Goal: Task Accomplishment & Management: Use online tool/utility

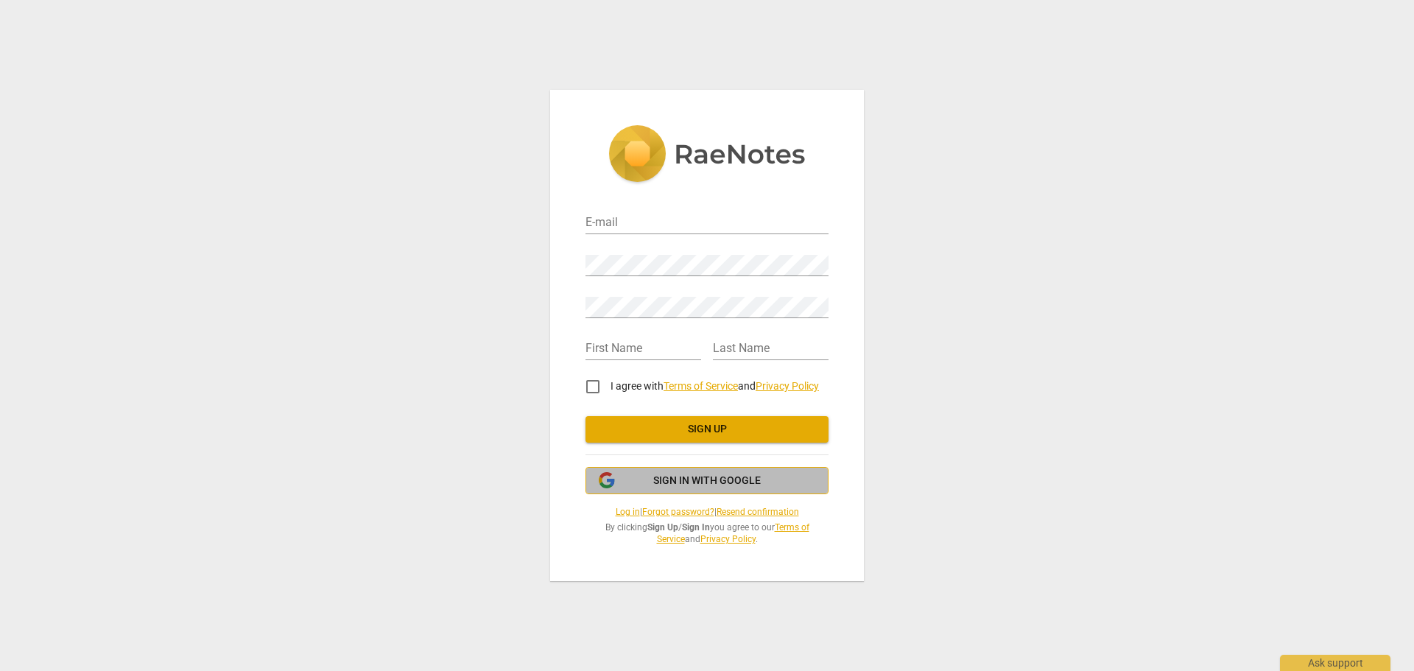
click at [668, 482] on span "Sign in with Google" at bounding box center [707, 481] width 108 height 15
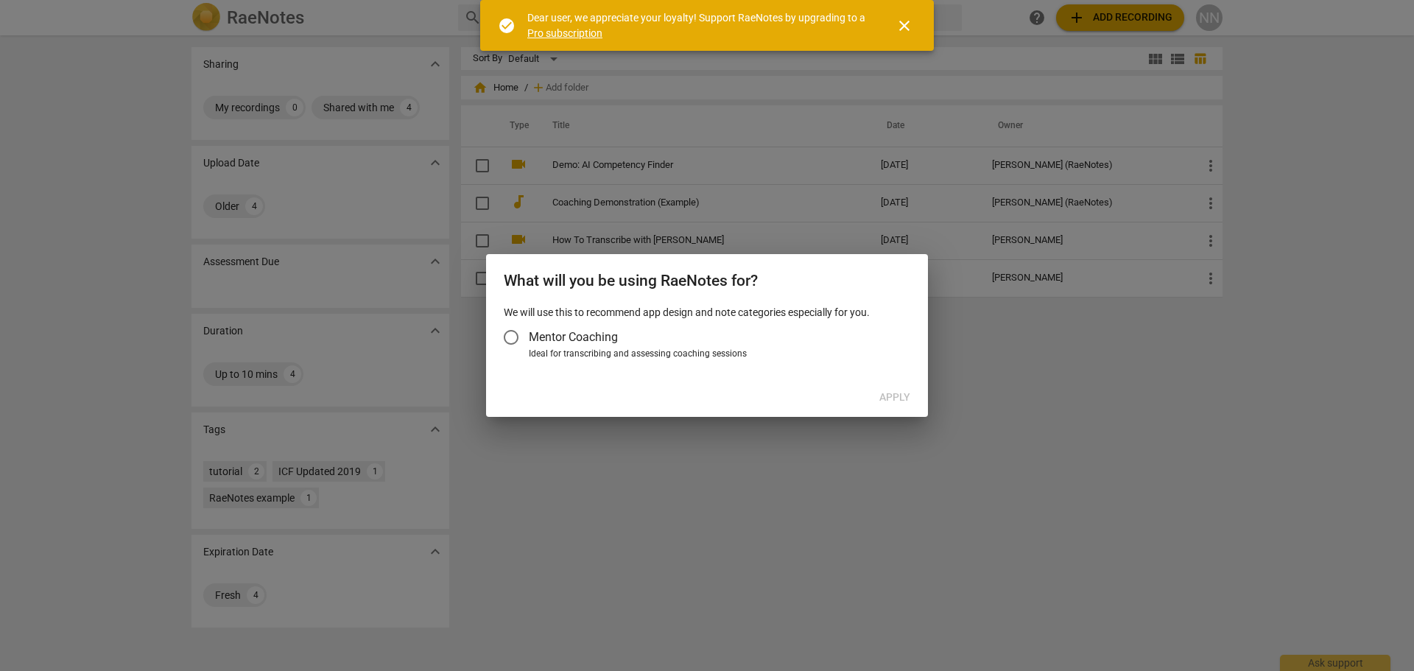
click at [519, 334] on input "Mentor Coaching" at bounding box center [511, 337] width 35 height 35
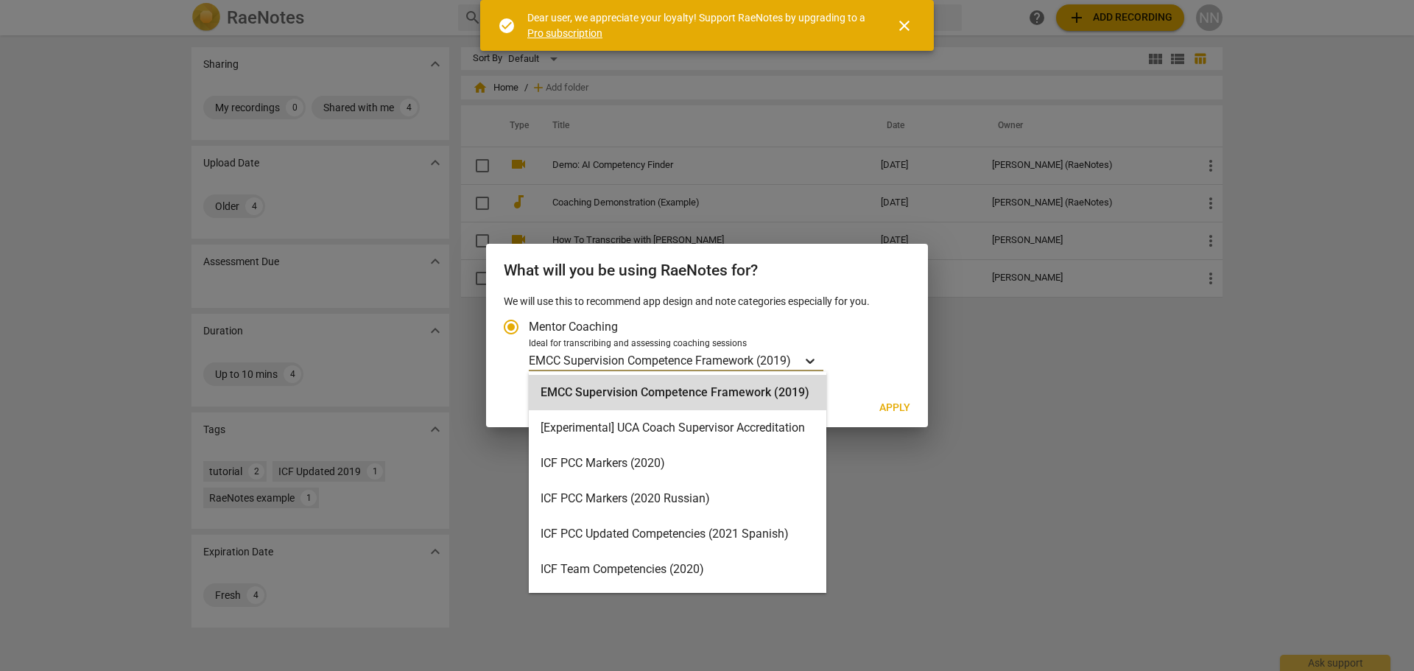
click at [815, 357] on icon "Account type" at bounding box center [810, 361] width 15 height 15
click at [0, 0] on input "Ideal for transcribing and assessing coaching sessions 16 results available. Us…" at bounding box center [0, 0] width 0 height 0
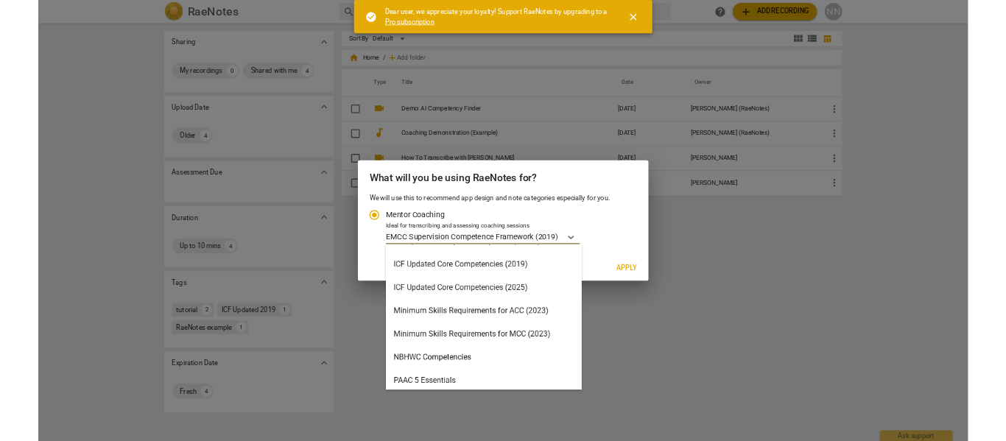
scroll to position [295, 0]
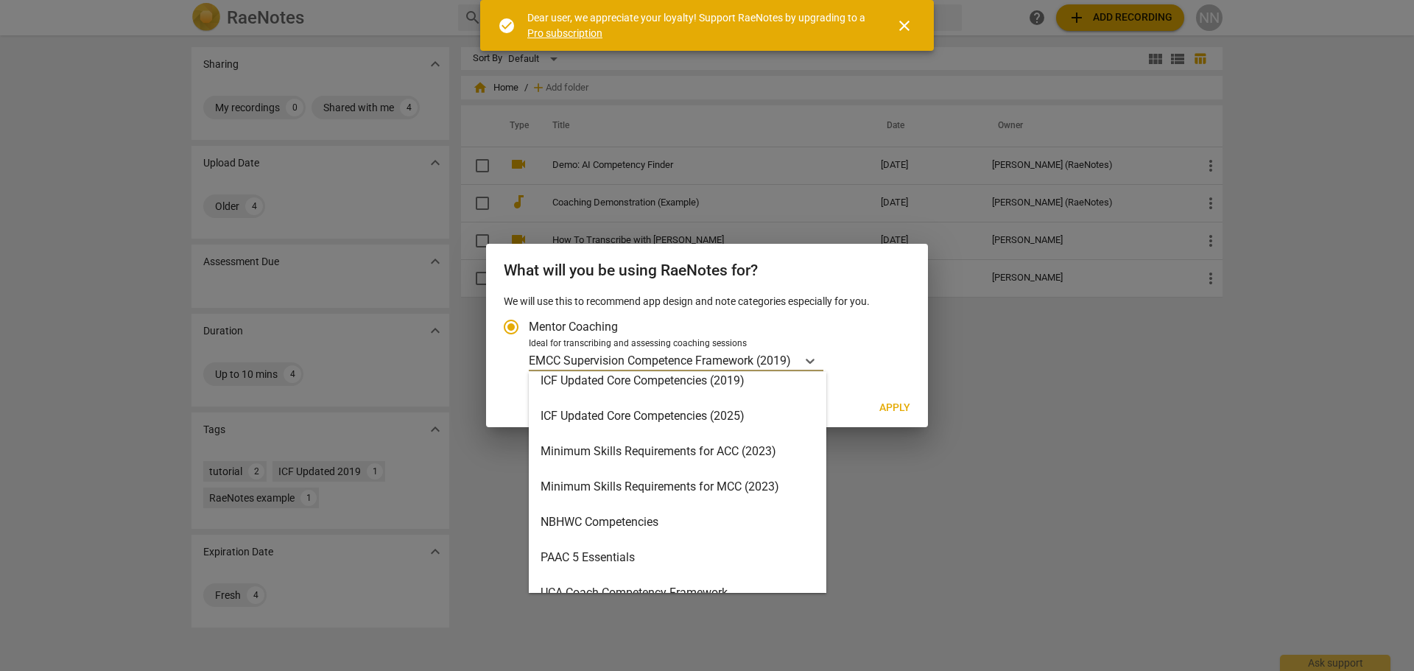
click at [667, 452] on div "Minimum Skills Requirements for ACC (2023)" at bounding box center [678, 451] width 298 height 35
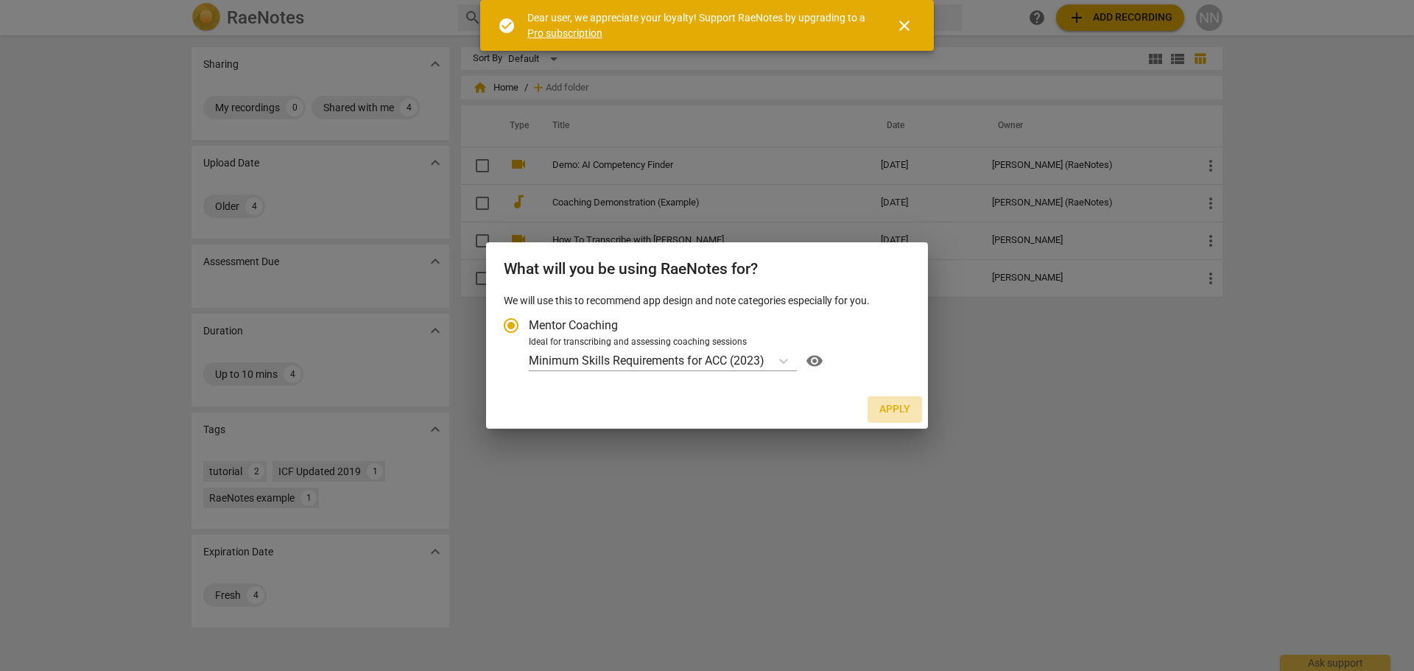
click at [896, 404] on span "Apply" at bounding box center [894, 409] width 31 height 15
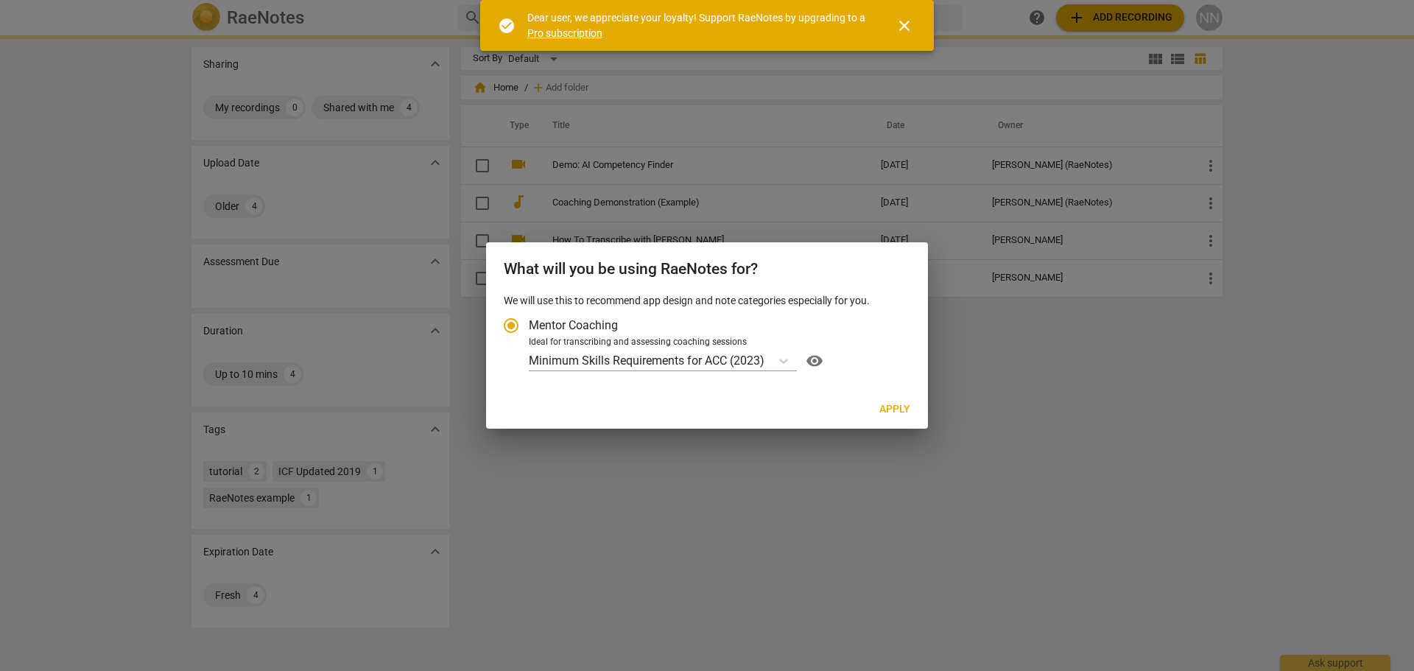
radio input "false"
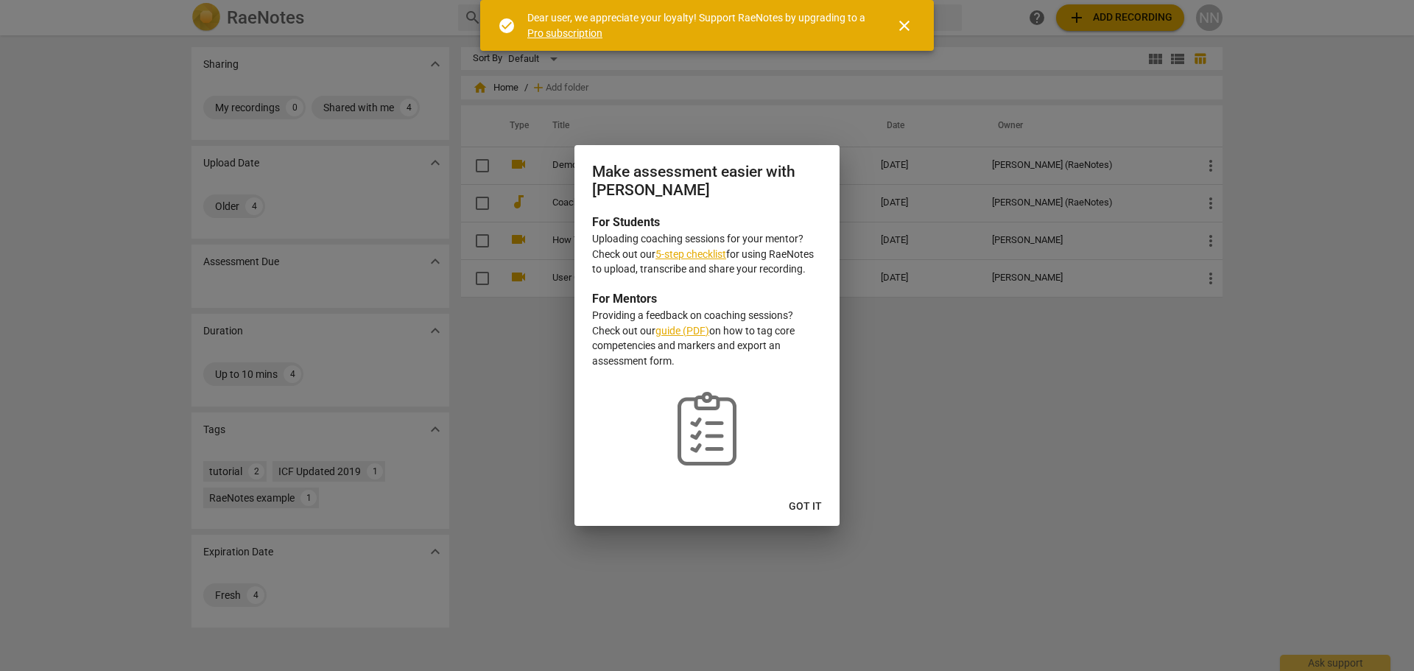
click at [684, 251] on link "5-step checklist" at bounding box center [691, 254] width 71 height 12
click at [810, 500] on span "Got it" at bounding box center [805, 506] width 33 height 15
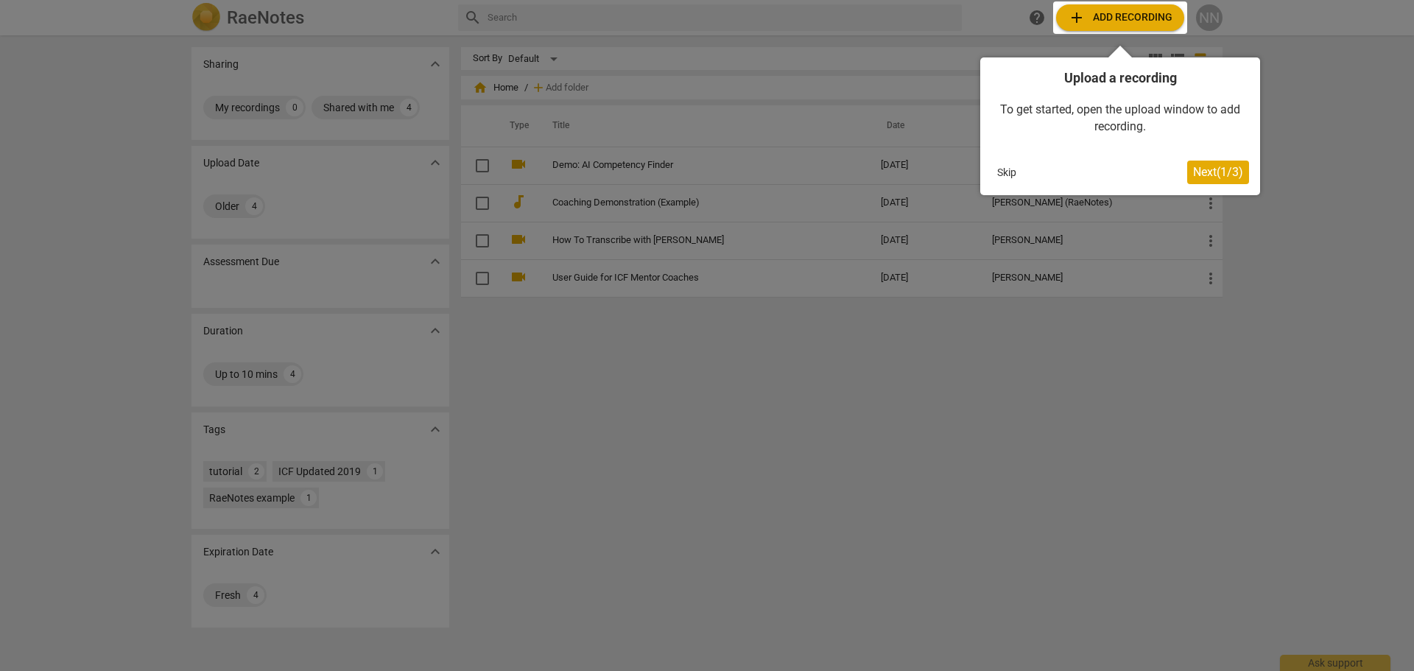
click at [1106, 16] on div at bounding box center [1120, 17] width 134 height 32
click at [1072, 14] on div at bounding box center [1120, 17] width 134 height 32
click at [1195, 169] on span "Next ( 1 / 3 )" at bounding box center [1218, 172] width 50 height 14
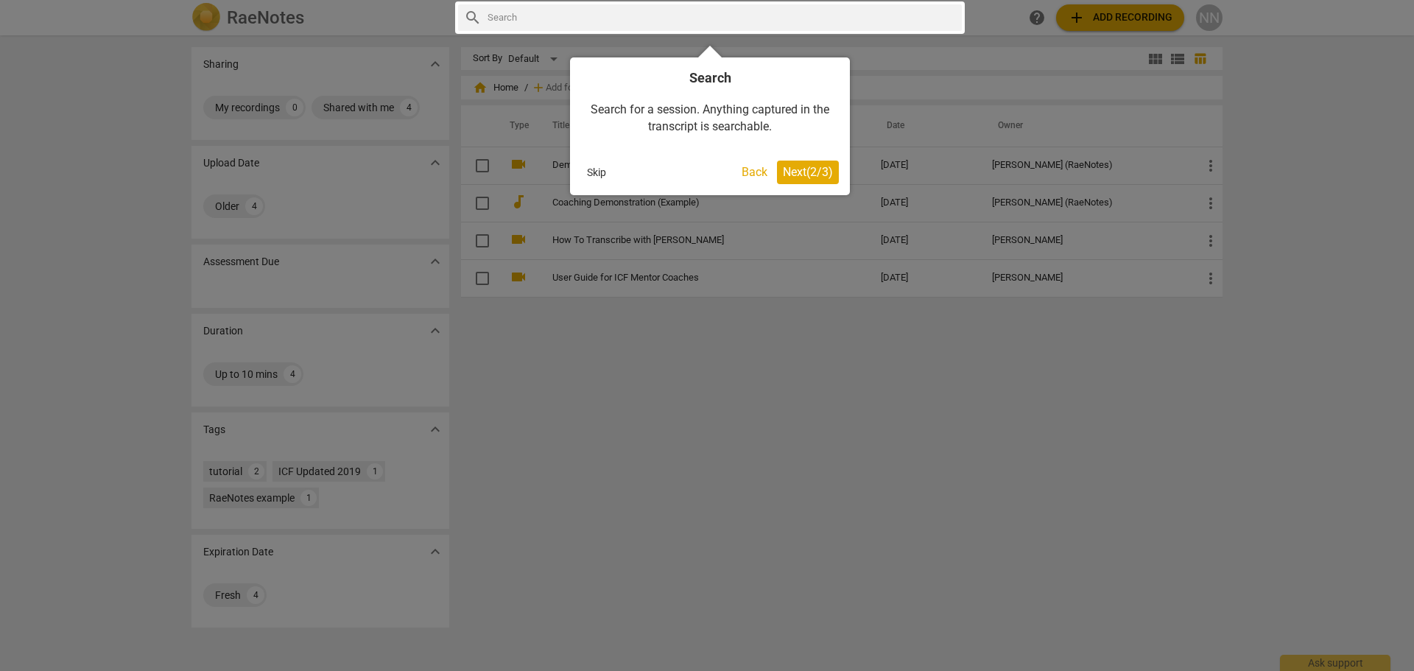
click at [1081, 17] on div at bounding box center [707, 335] width 1414 height 671
click at [739, 169] on button "Back" at bounding box center [755, 173] width 38 height 24
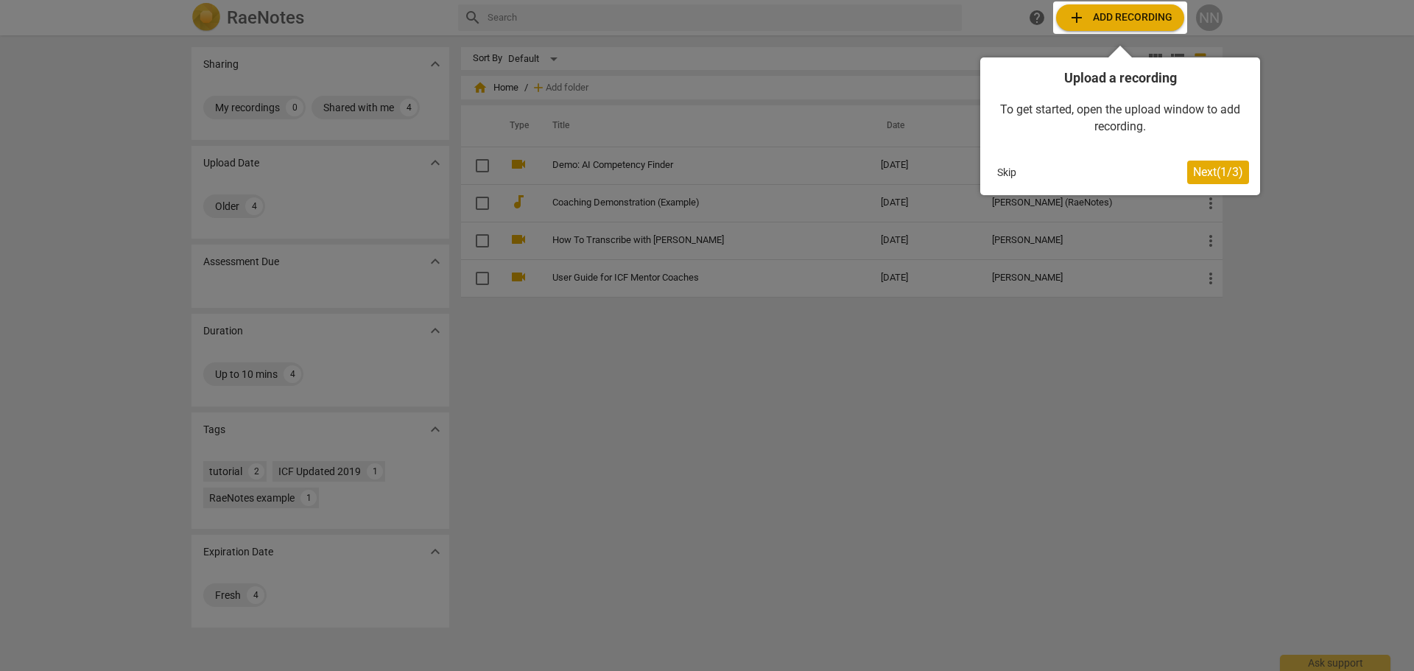
click at [1080, 15] on div at bounding box center [1120, 17] width 134 height 32
click at [1302, 50] on div at bounding box center [707, 335] width 1414 height 671
click at [1079, 11] on div at bounding box center [1120, 17] width 134 height 32
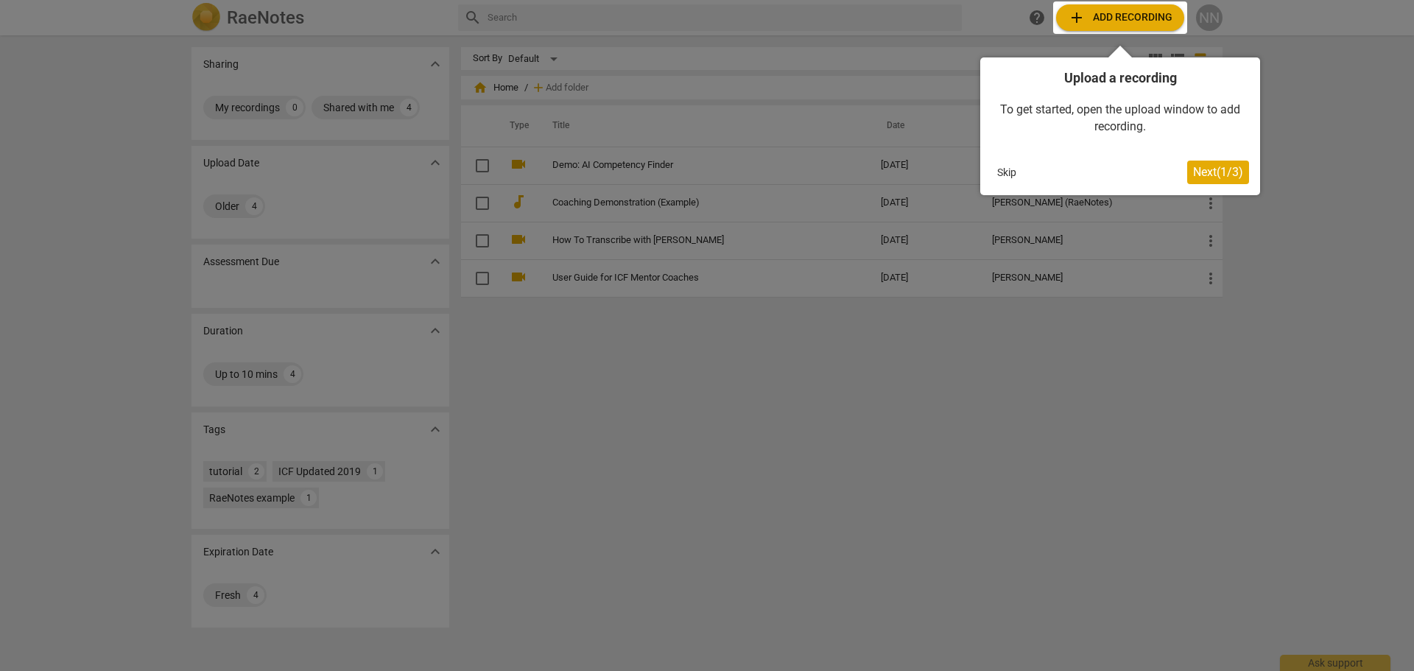
click at [1080, 12] on div at bounding box center [1120, 17] width 134 height 32
click at [1266, 226] on div at bounding box center [707, 335] width 1414 height 671
click at [1206, 166] on span "Next ( 1 / 3 )" at bounding box center [1218, 172] width 50 height 14
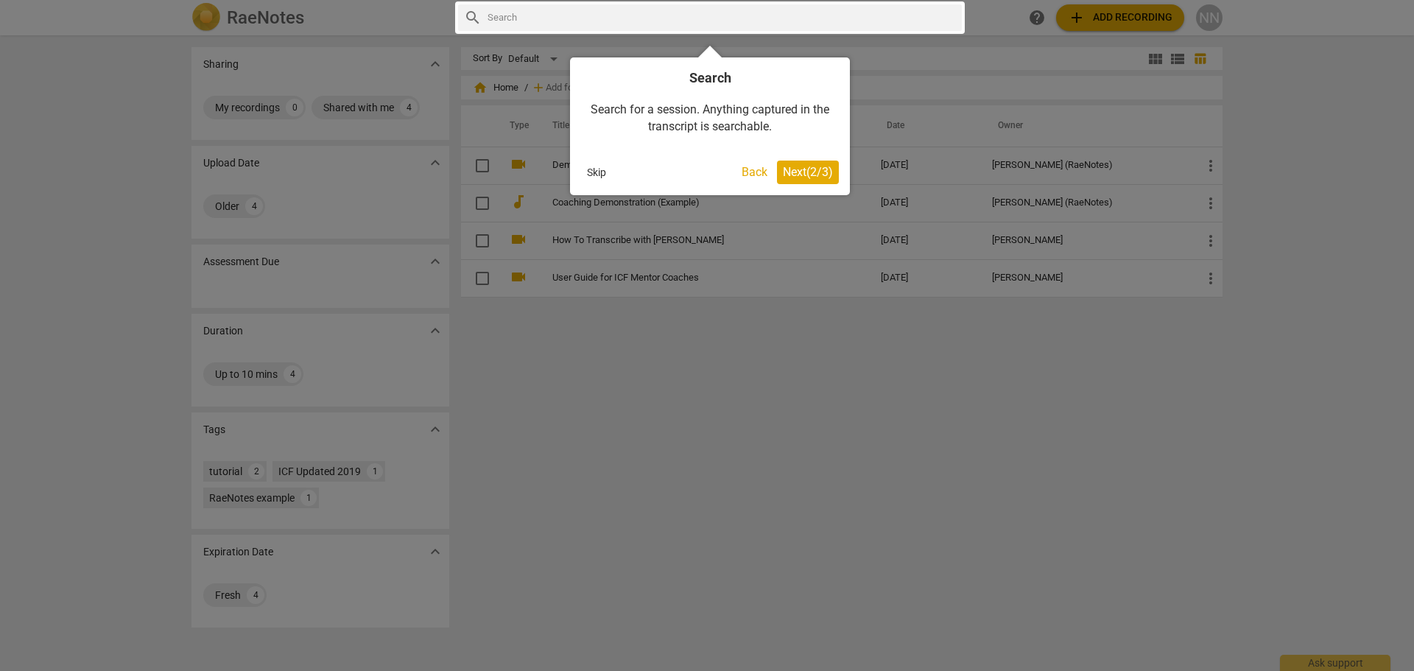
click at [1082, 15] on div at bounding box center [707, 335] width 1414 height 671
click at [756, 172] on button "Back" at bounding box center [755, 173] width 38 height 24
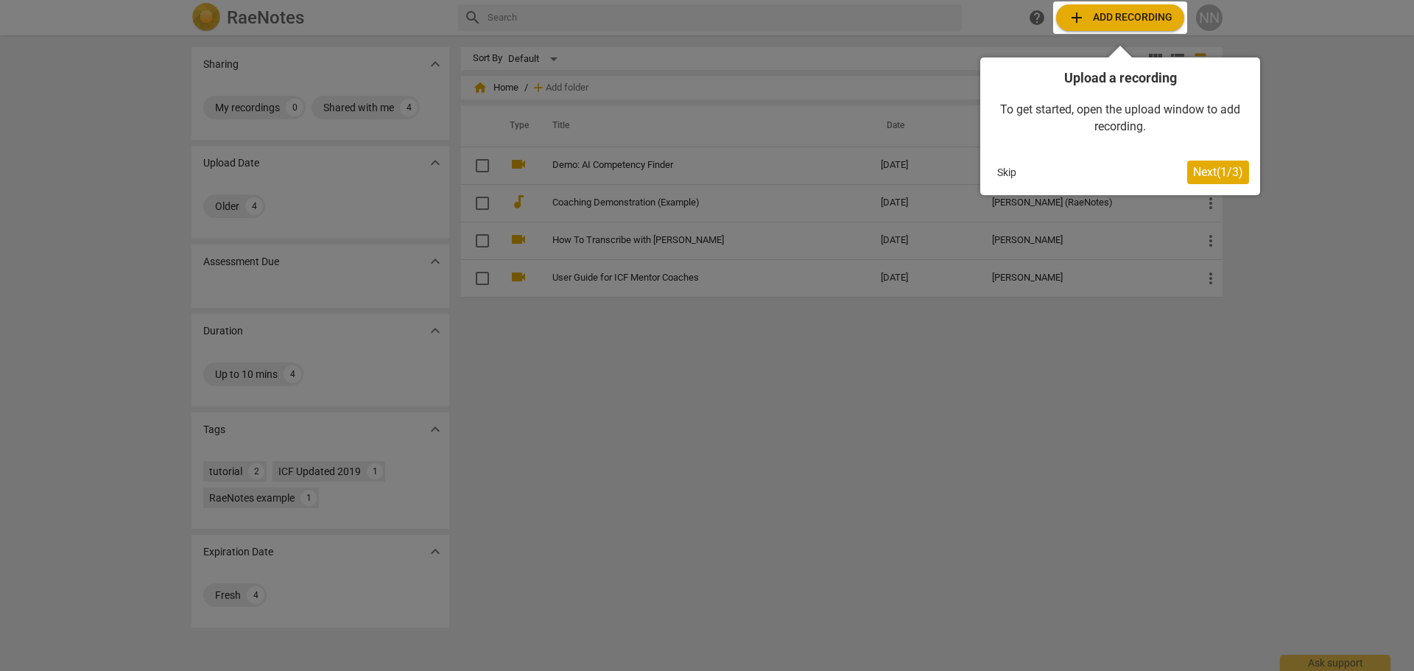
click at [1161, 17] on div at bounding box center [1120, 17] width 134 height 32
click at [1238, 169] on span "Next ( 1 / 3 )" at bounding box center [1218, 172] width 50 height 14
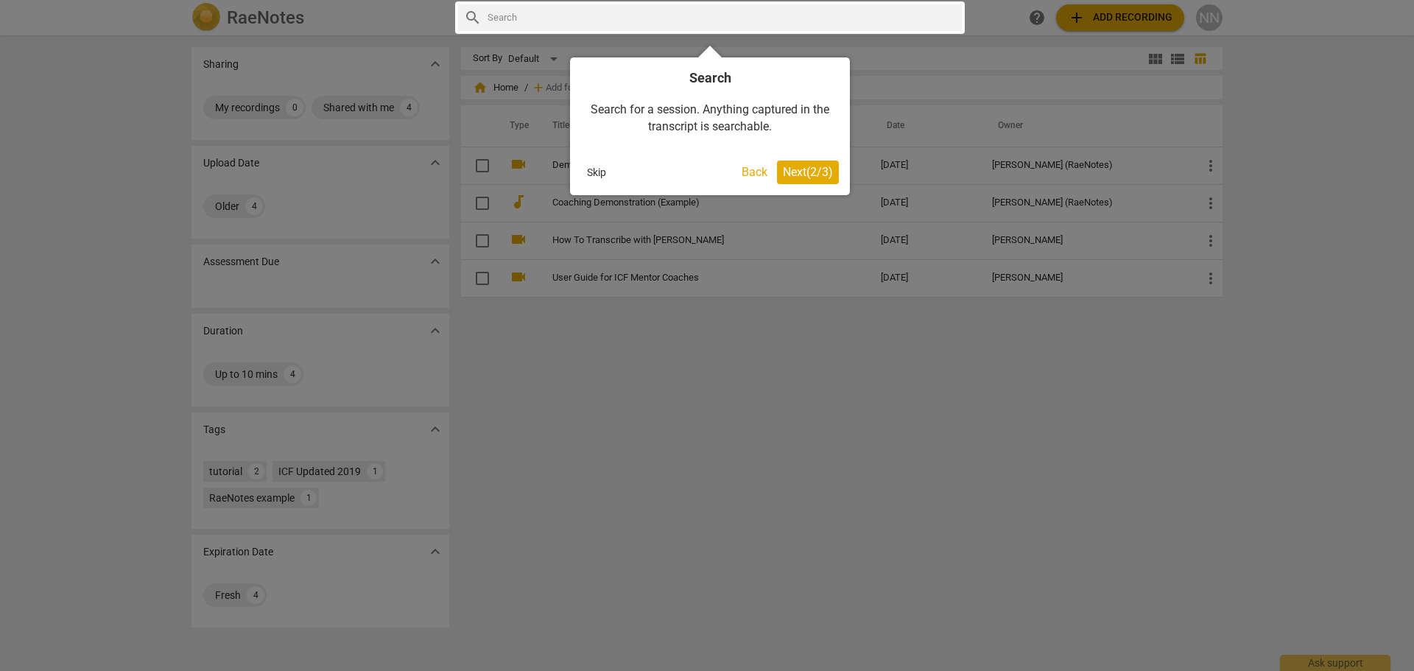
click at [1139, 16] on div at bounding box center [707, 335] width 1414 height 671
click at [796, 171] on span "Next ( 2 / 3 )" at bounding box center [808, 172] width 50 height 14
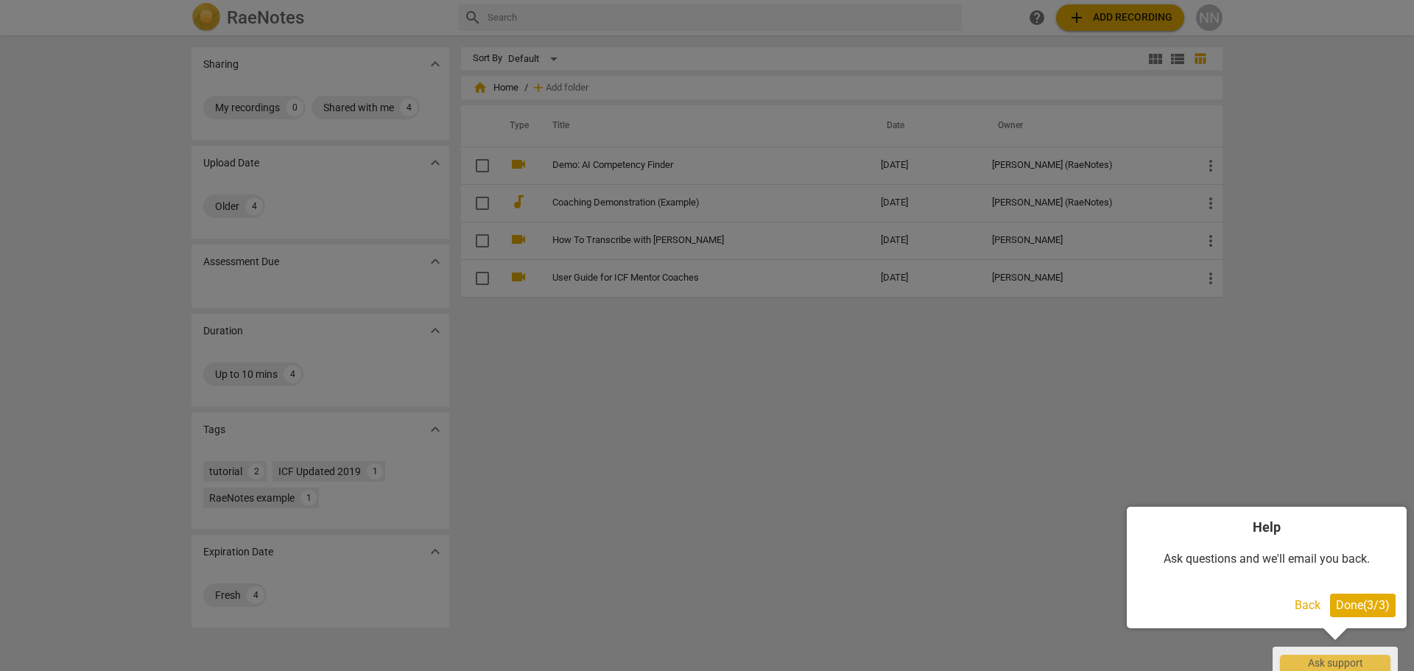
click at [1355, 603] on span "Done ( 3 / 3 )" at bounding box center [1363, 605] width 54 height 14
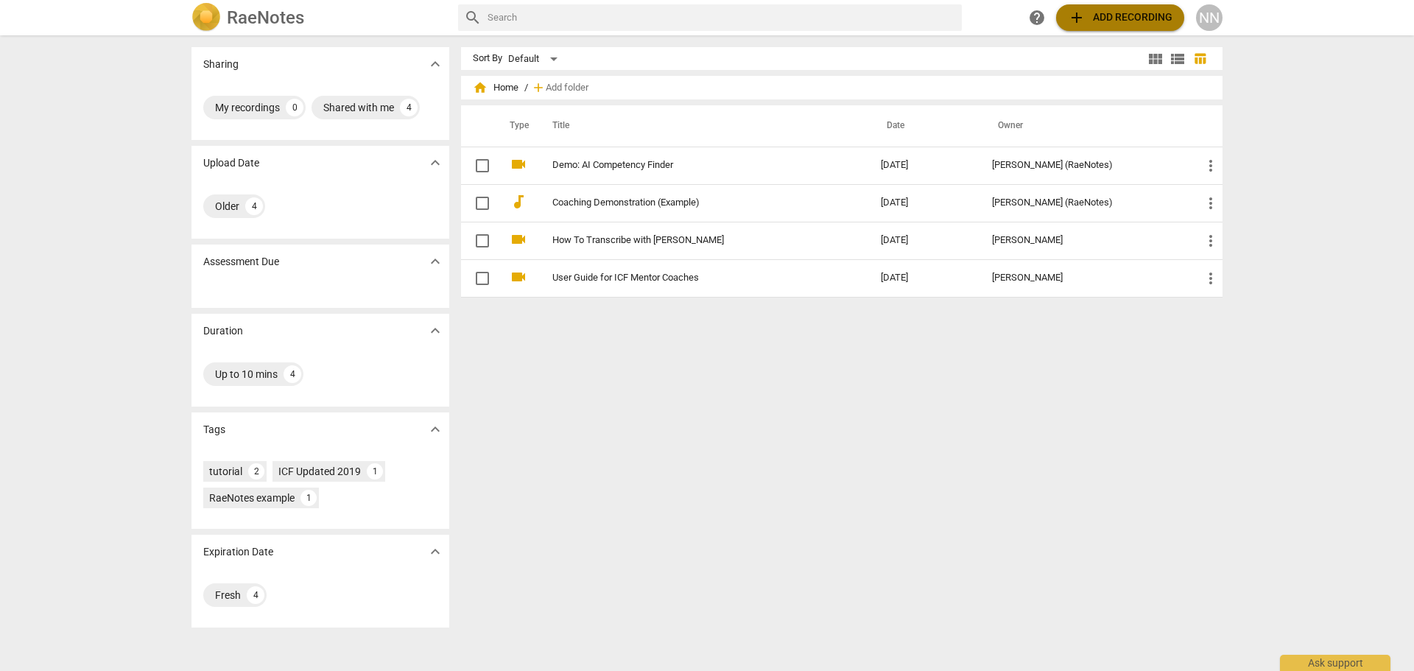
click at [1144, 11] on span "add Add recording" at bounding box center [1120, 18] width 105 height 18
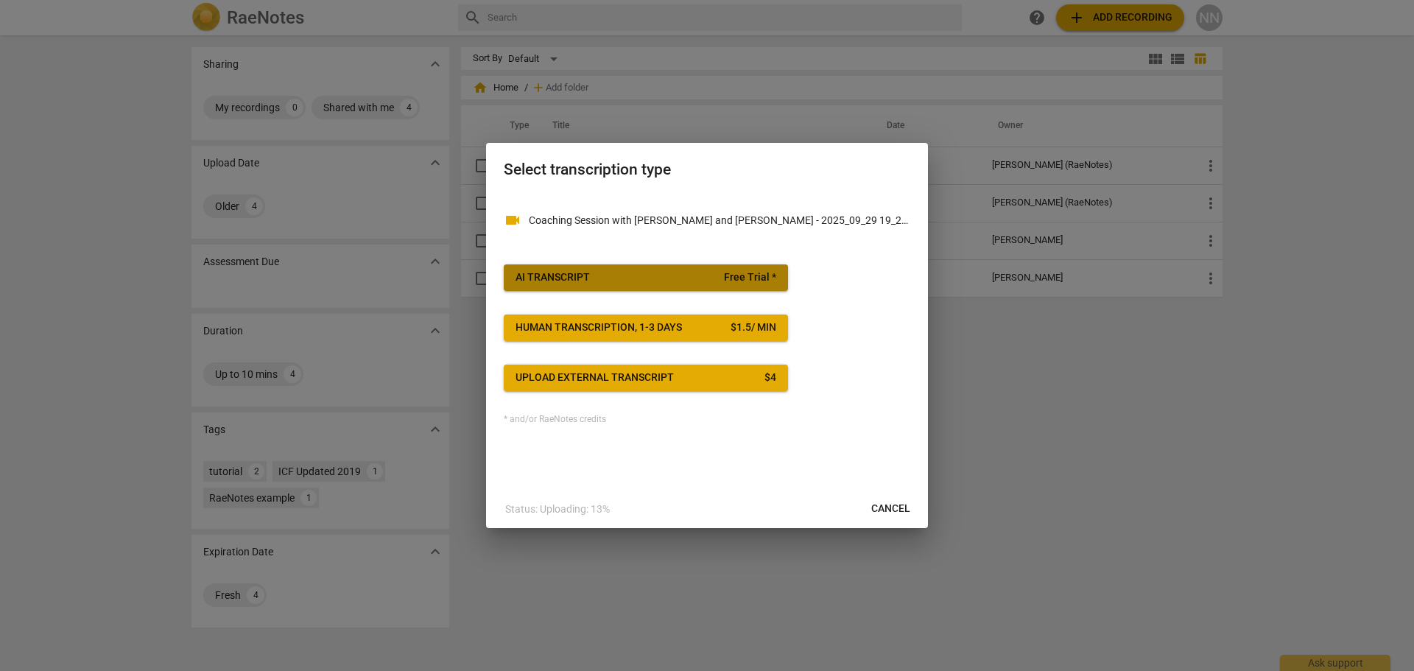
click at [544, 279] on div "AI Transcript" at bounding box center [553, 277] width 74 height 15
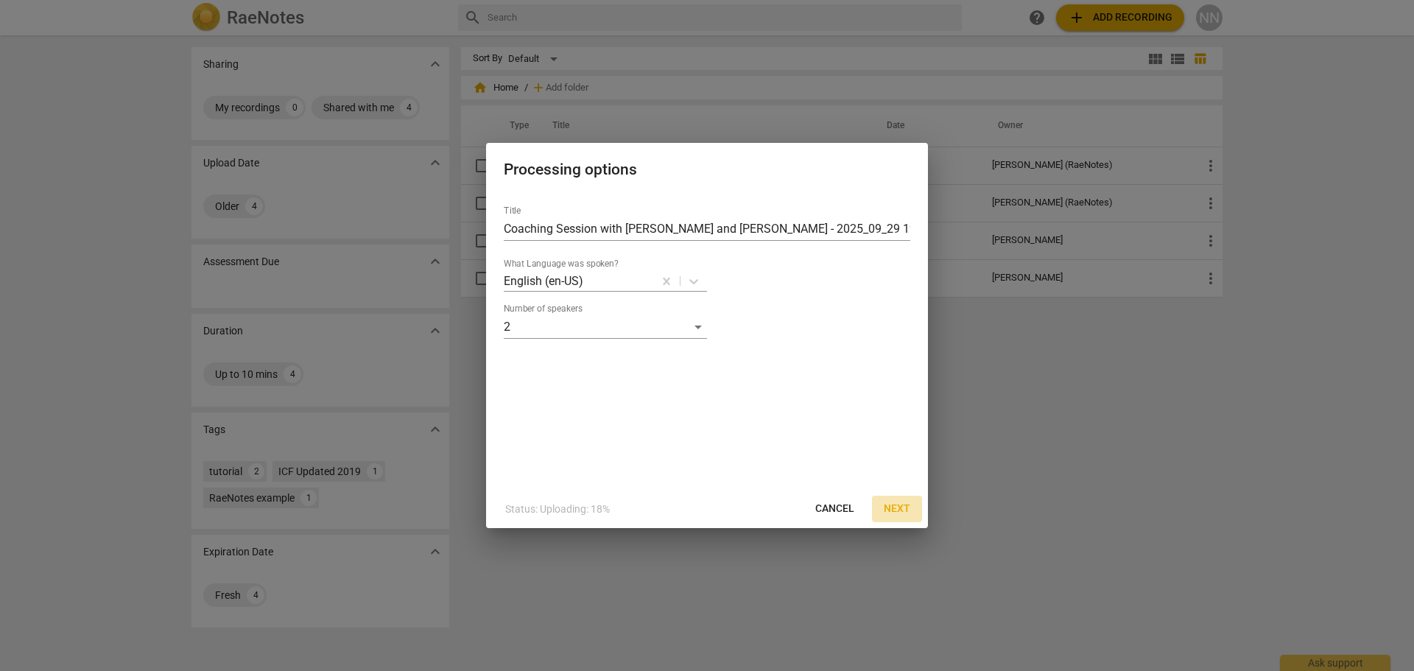
click at [899, 509] on span "Next" at bounding box center [897, 509] width 27 height 15
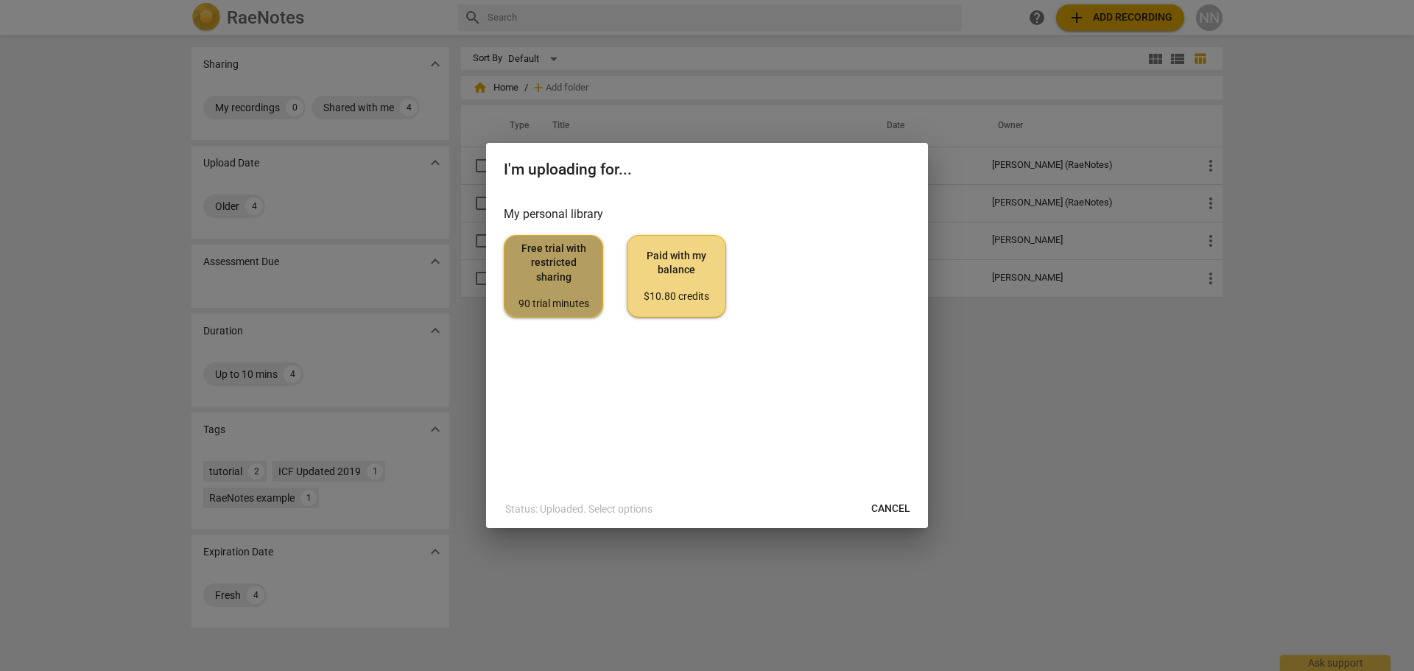
click at [566, 294] on span "Free trial with restricted sharing 90 trial minutes" at bounding box center [553, 276] width 74 height 69
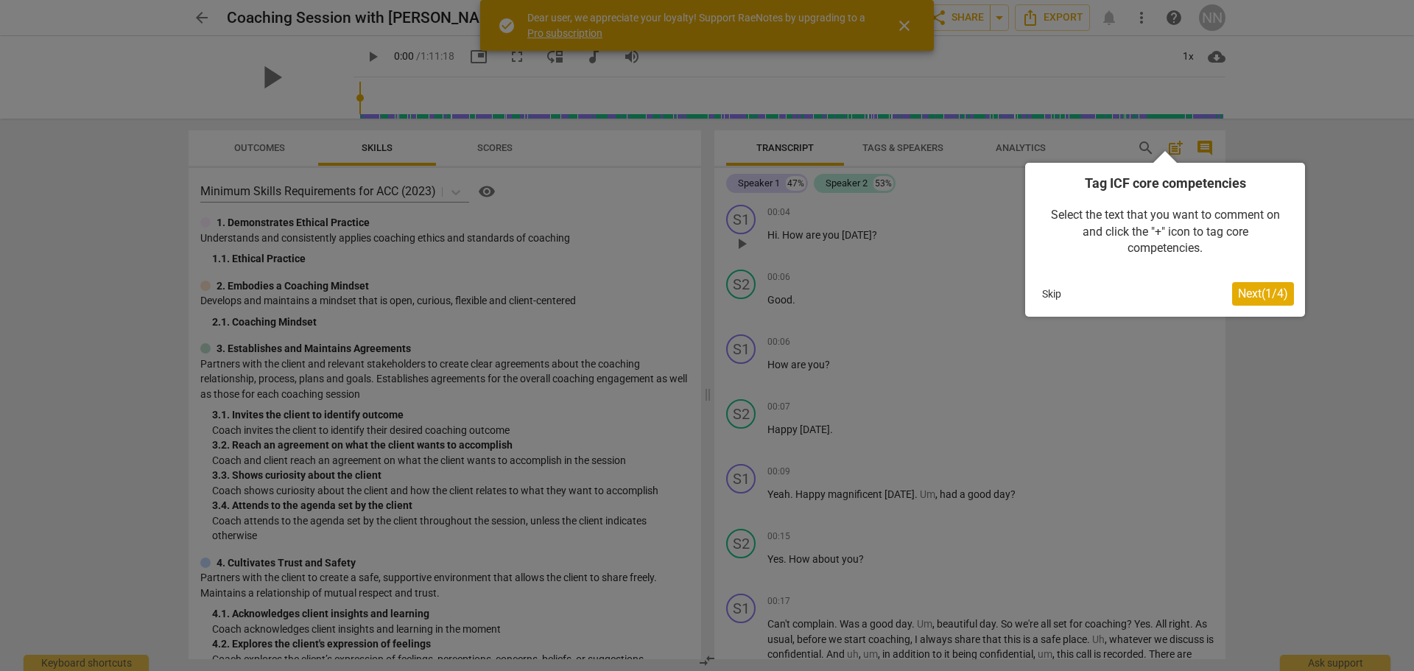
click at [1263, 295] on span "Next ( 1 / 4 )" at bounding box center [1263, 294] width 50 height 14
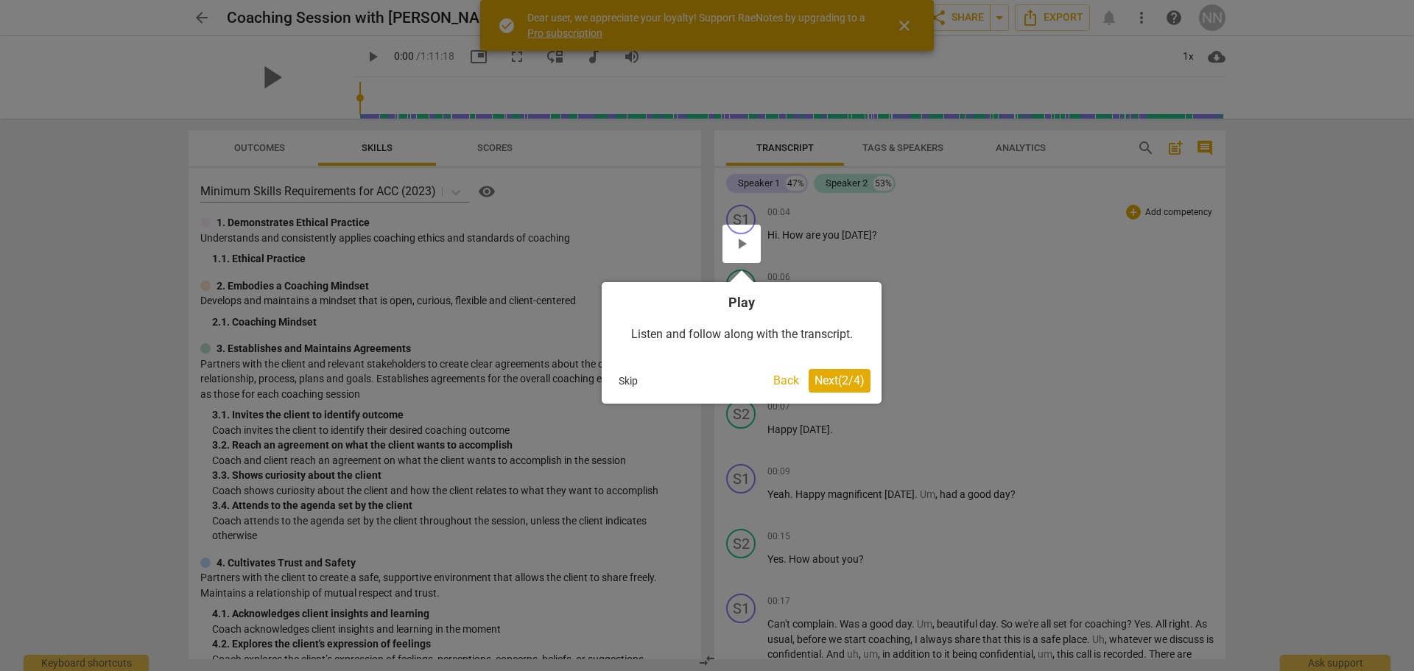
click at [850, 376] on span "Next ( 2 / 4 )" at bounding box center [840, 380] width 50 height 14
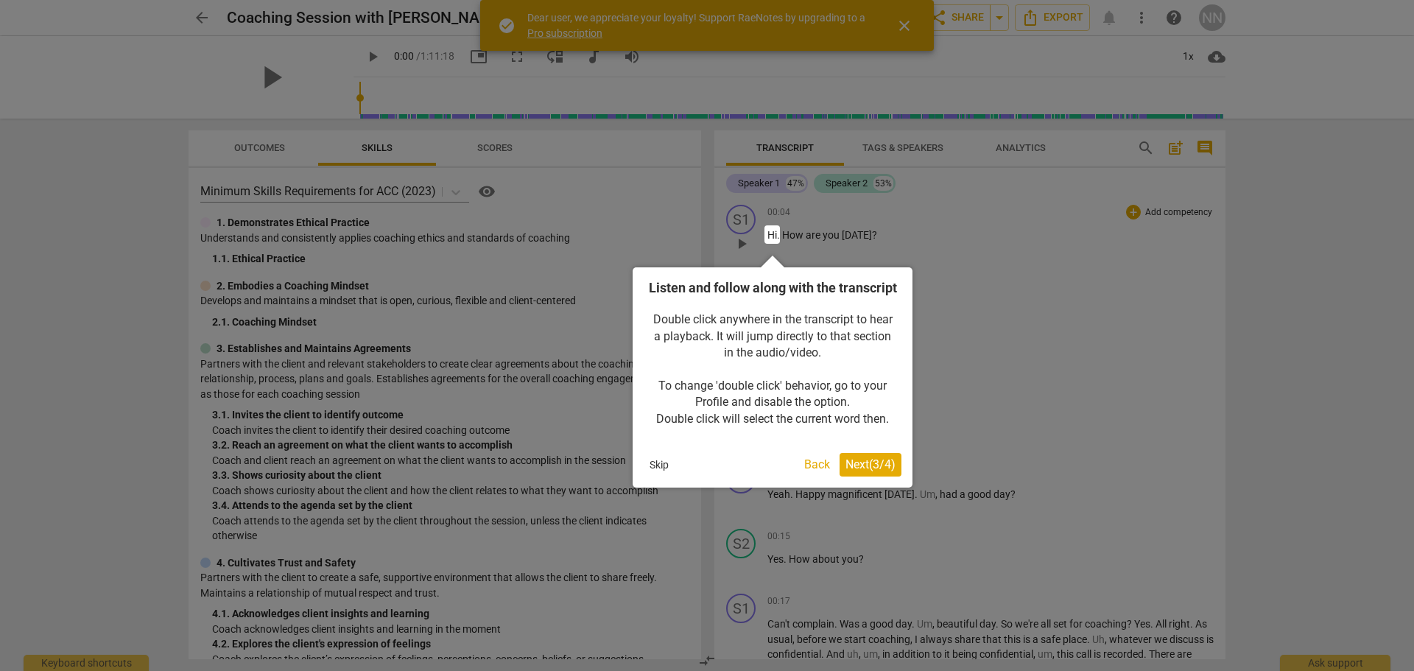
click at [868, 471] on span "Next ( 3 / 4 )" at bounding box center [871, 464] width 50 height 14
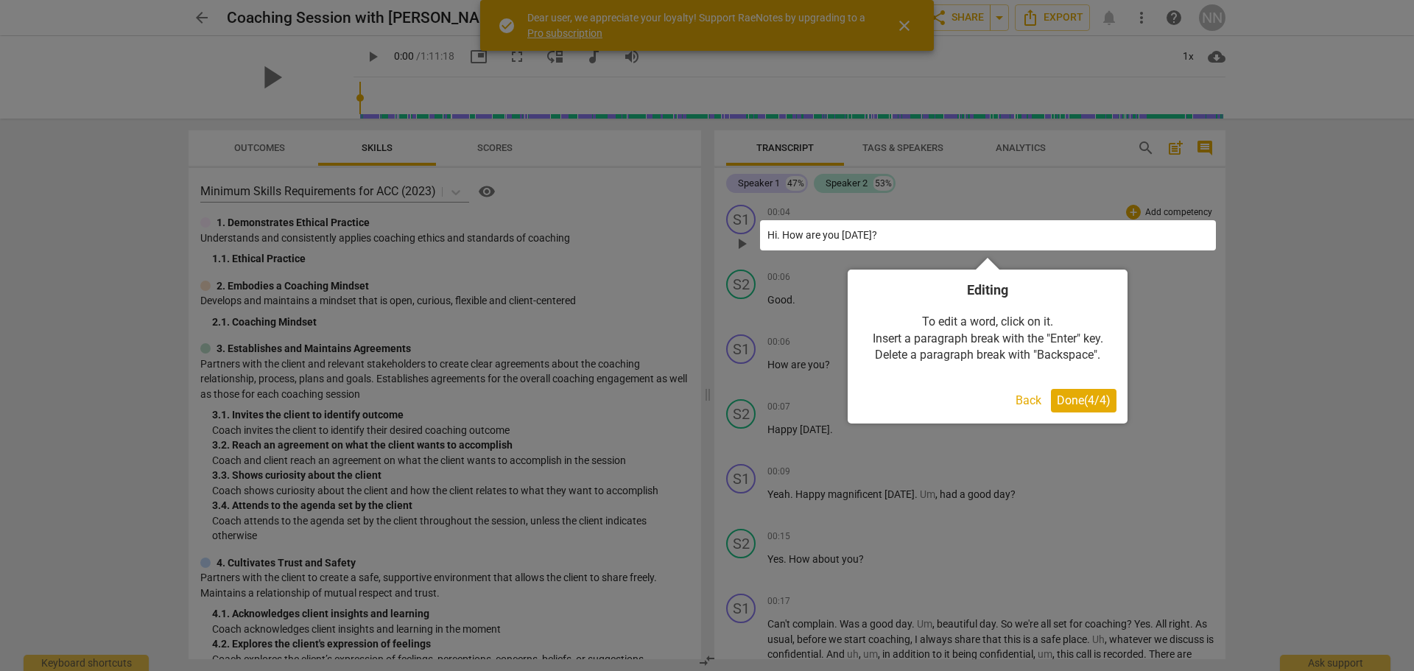
click at [1079, 400] on span "Done ( 4 / 4 )" at bounding box center [1084, 400] width 54 height 14
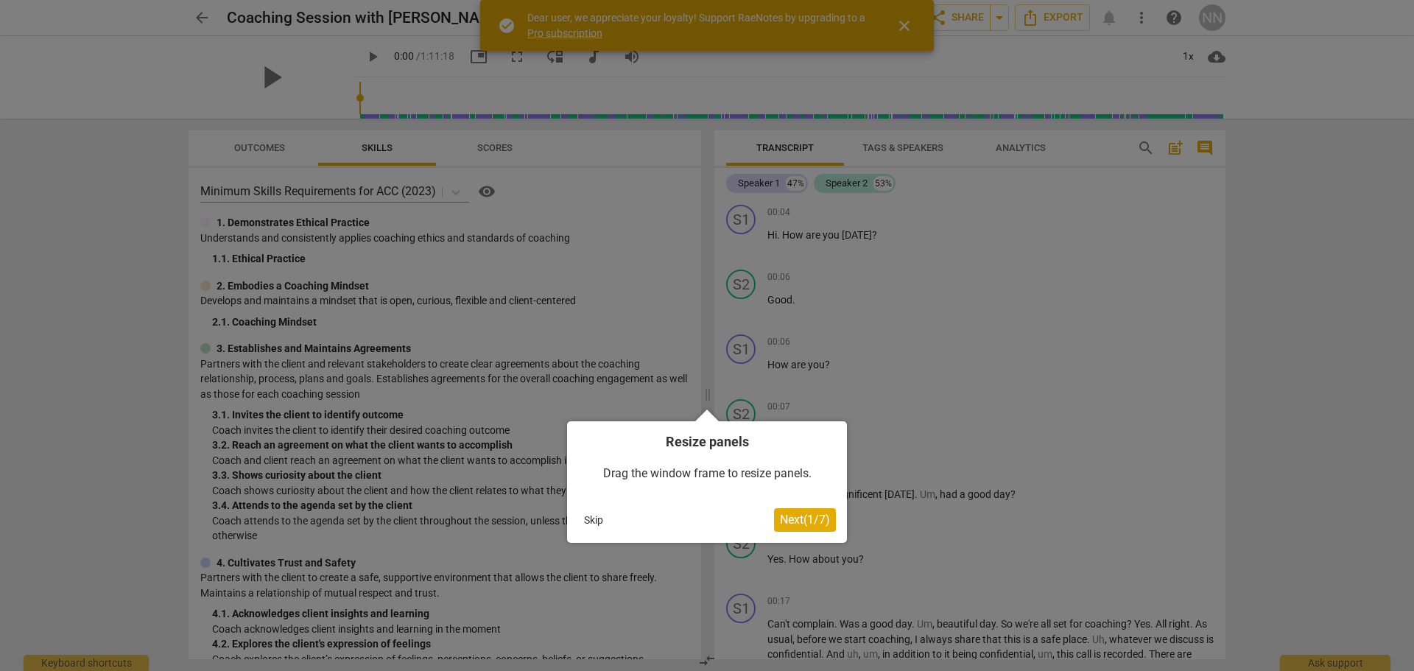
click at [801, 519] on span "Next ( 1 / 7 )" at bounding box center [805, 520] width 50 height 14
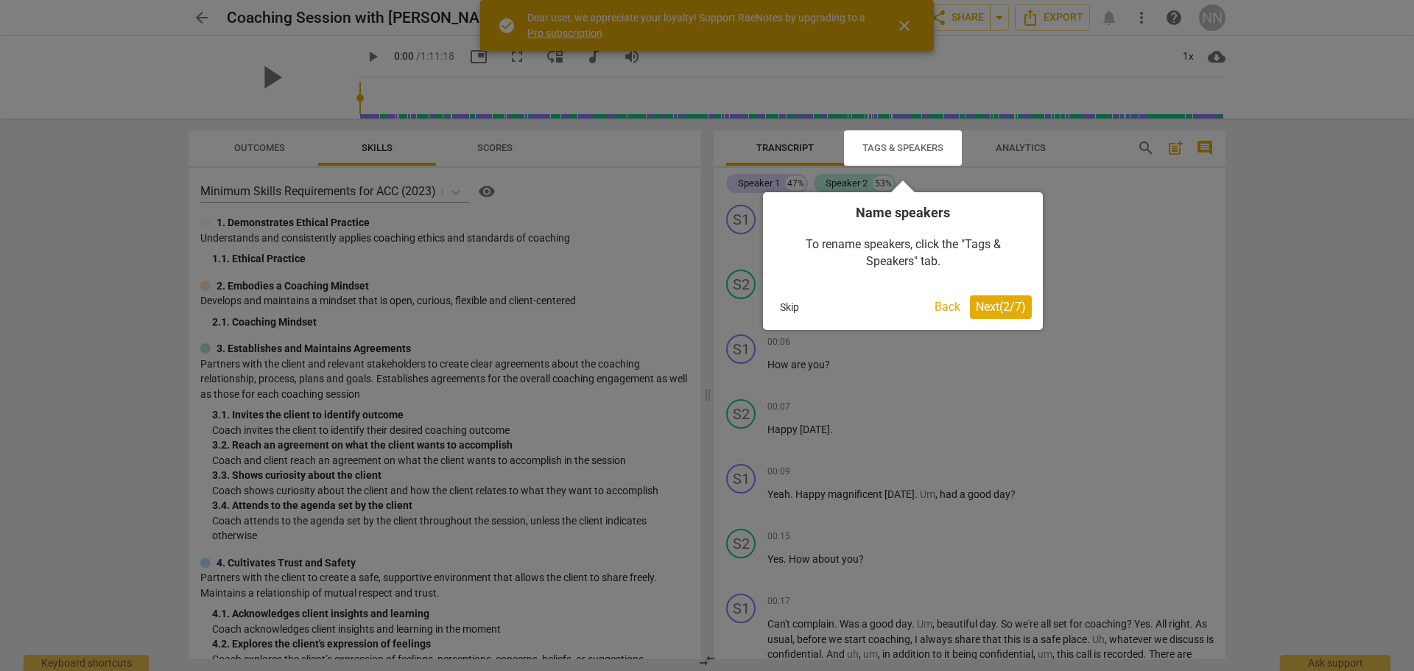
click at [1005, 301] on span "Next ( 2 / 7 )" at bounding box center [1001, 307] width 50 height 14
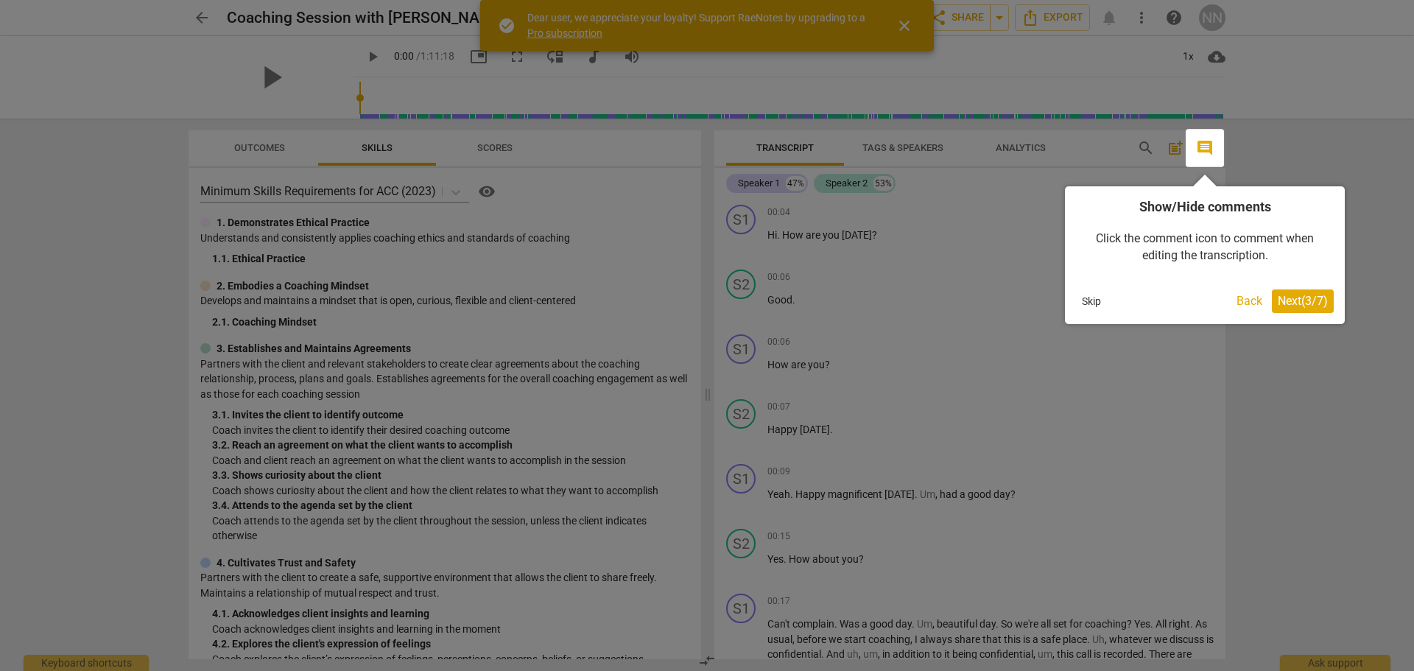
click at [1308, 295] on span "Next ( 3 / 7 )" at bounding box center [1303, 301] width 50 height 14
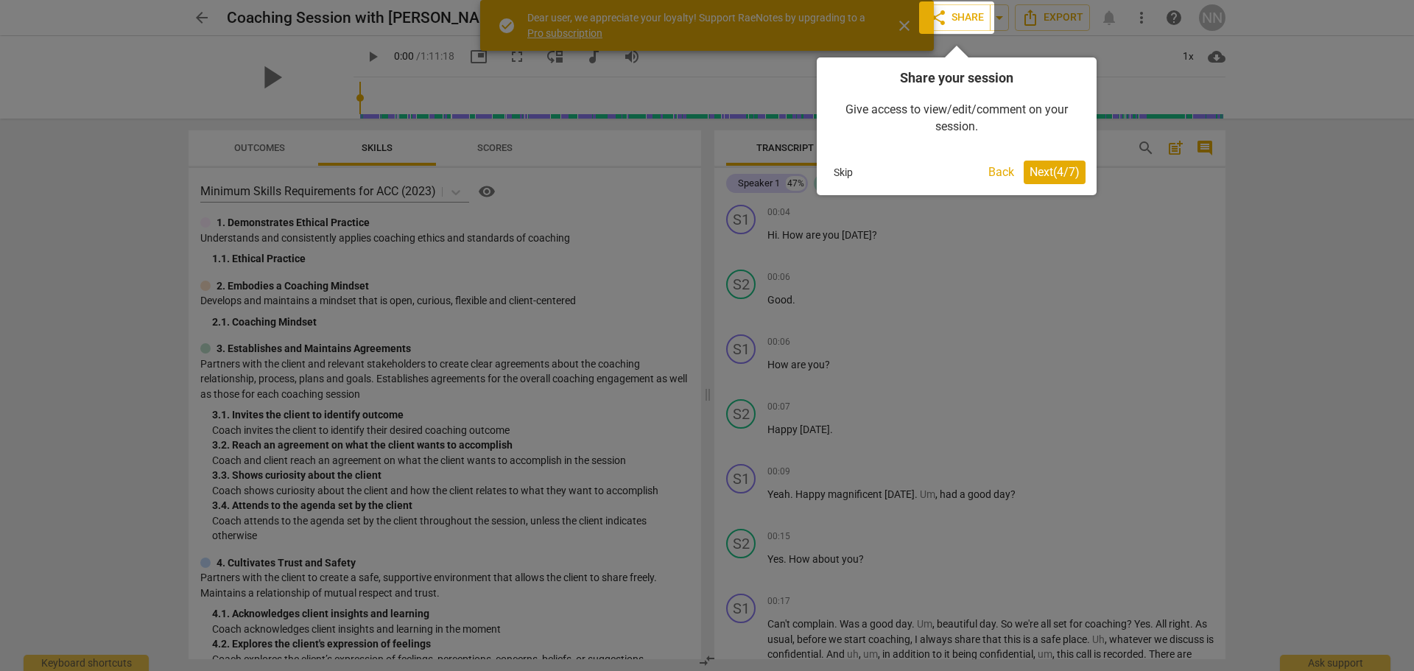
click at [1056, 174] on span "Next ( 4 / 7 )" at bounding box center [1055, 172] width 50 height 14
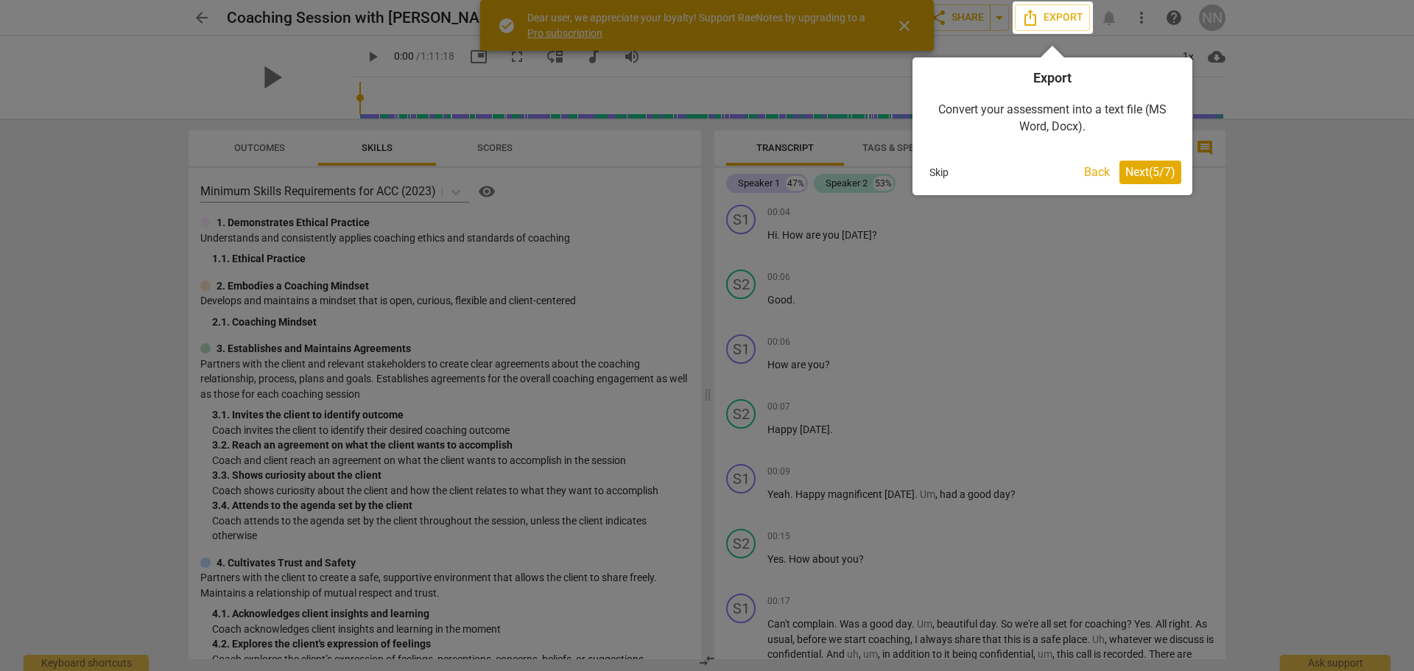
click at [1141, 175] on span "Next ( 5 / 7 )" at bounding box center [1150, 172] width 50 height 14
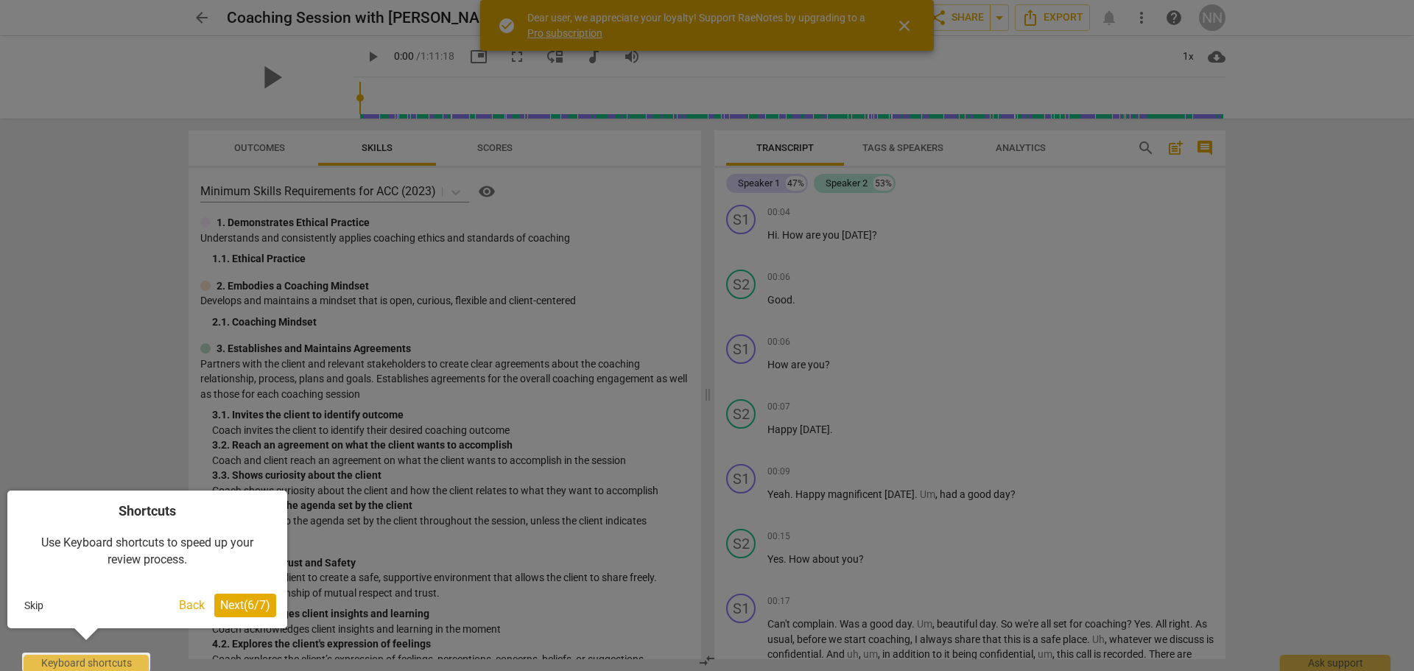
click at [236, 608] on span "Next ( 6 / 7 )" at bounding box center [245, 605] width 50 height 14
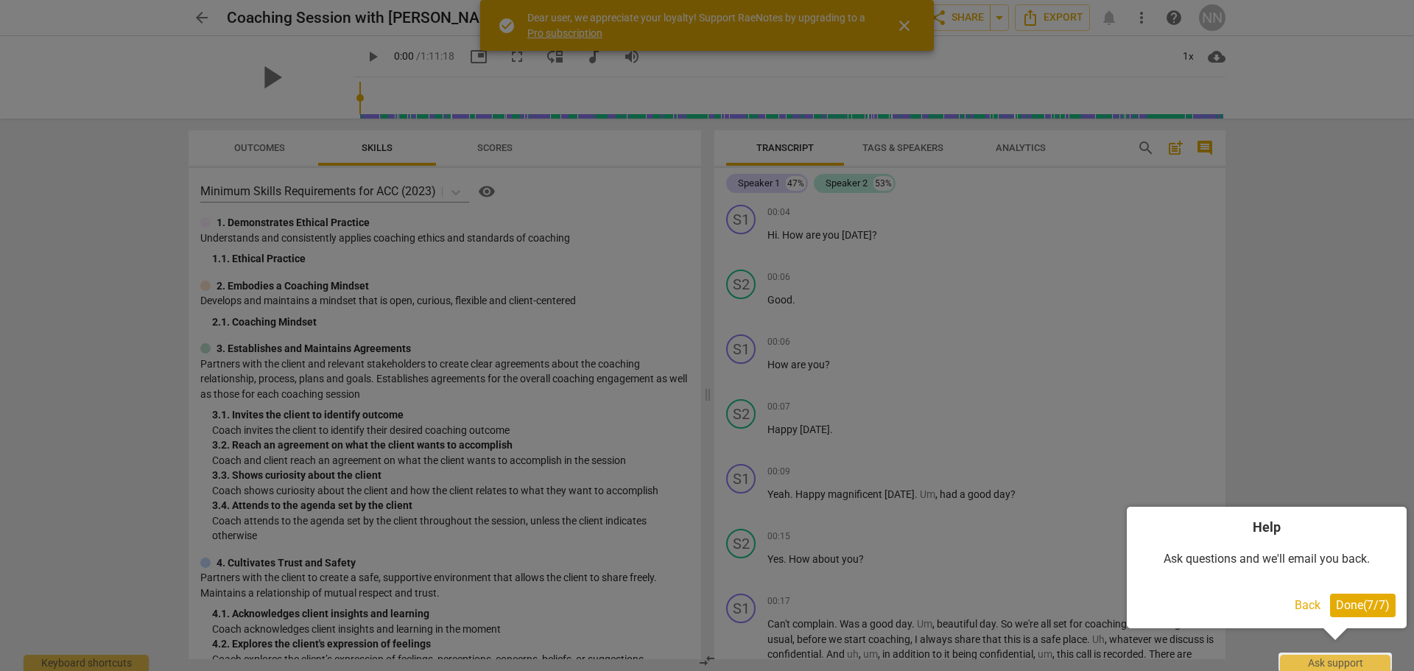
drag, startPoint x: 1357, startPoint y: 606, endPoint x: 1332, endPoint y: 562, distance: 50.4
click at [1357, 606] on span "Done ( 7 / 7 )" at bounding box center [1363, 605] width 54 height 14
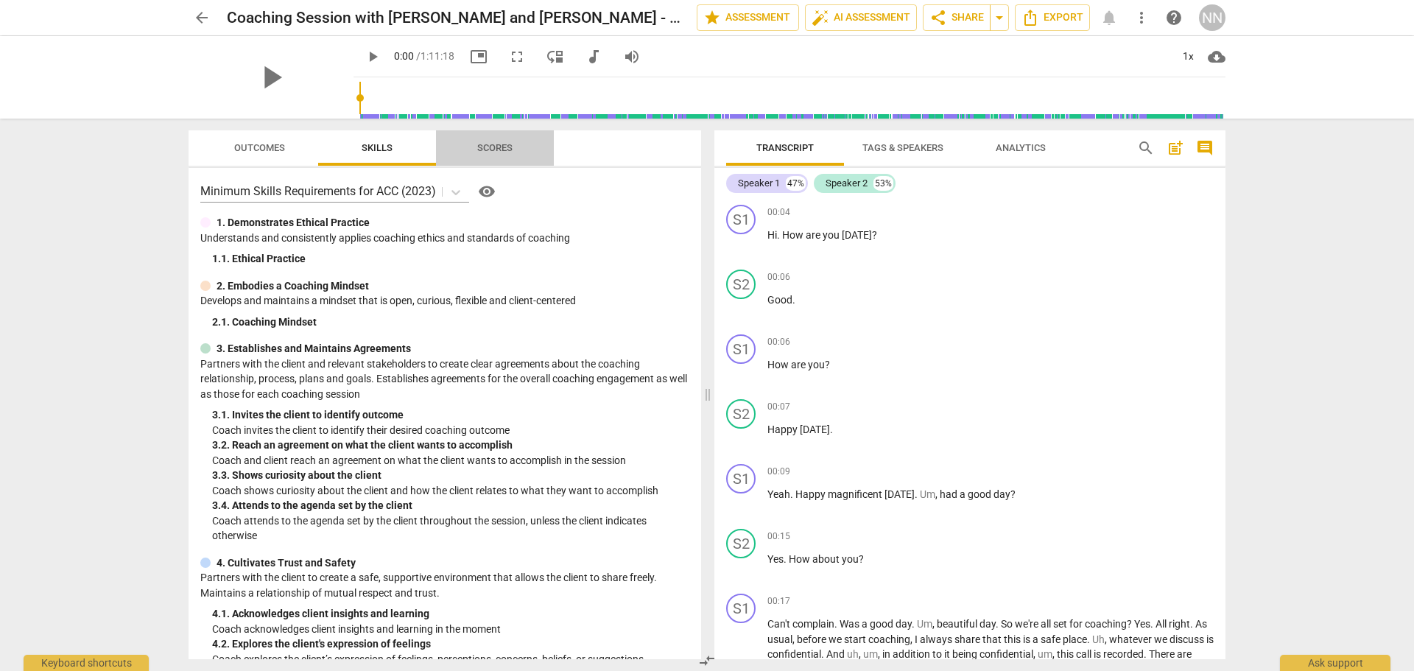
click at [499, 145] on span "Scores" at bounding box center [494, 147] width 35 height 11
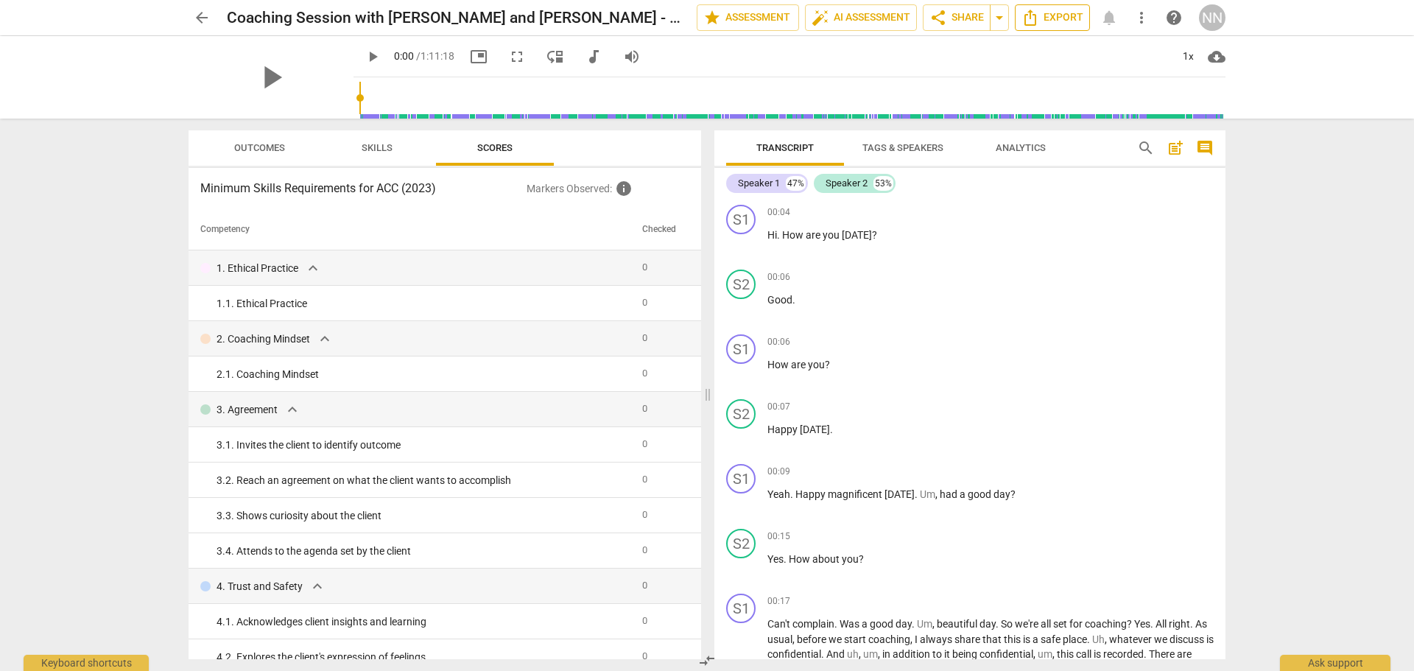
click at [1049, 18] on span "Export" at bounding box center [1053, 18] width 62 height 18
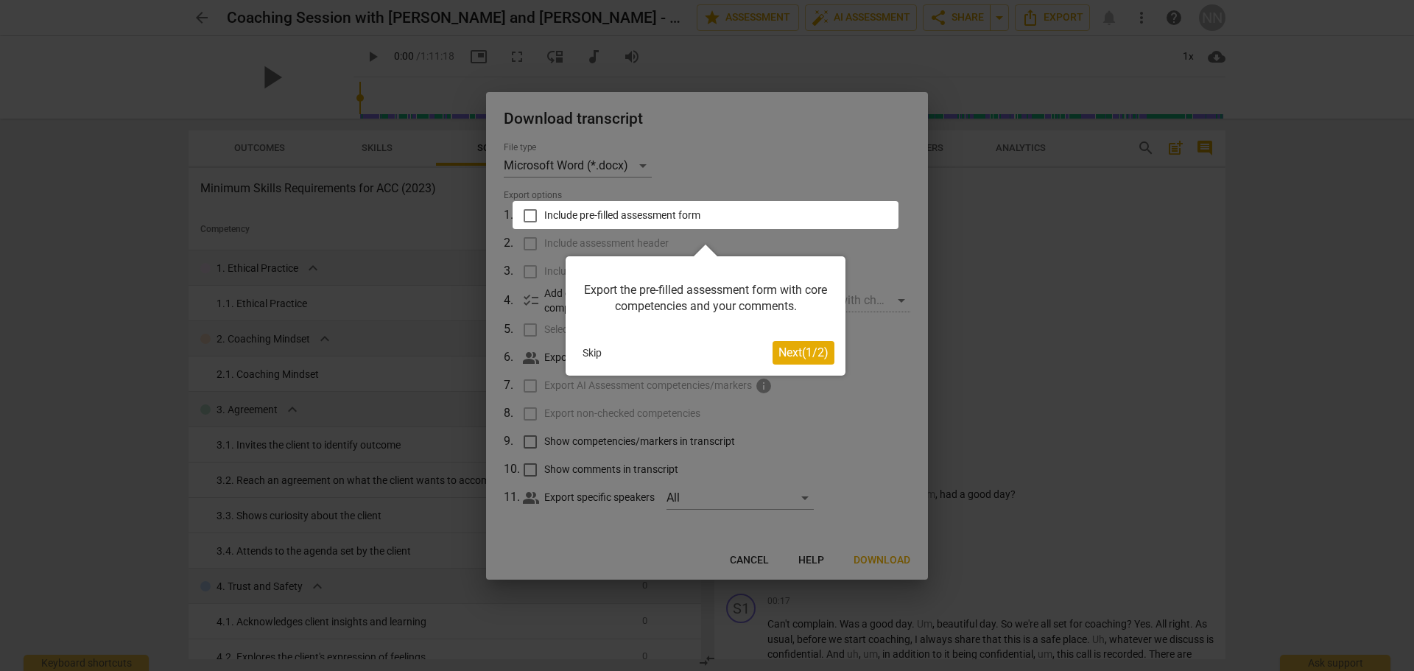
click at [813, 353] on span "Next ( 1 / 2 )" at bounding box center [804, 352] width 50 height 14
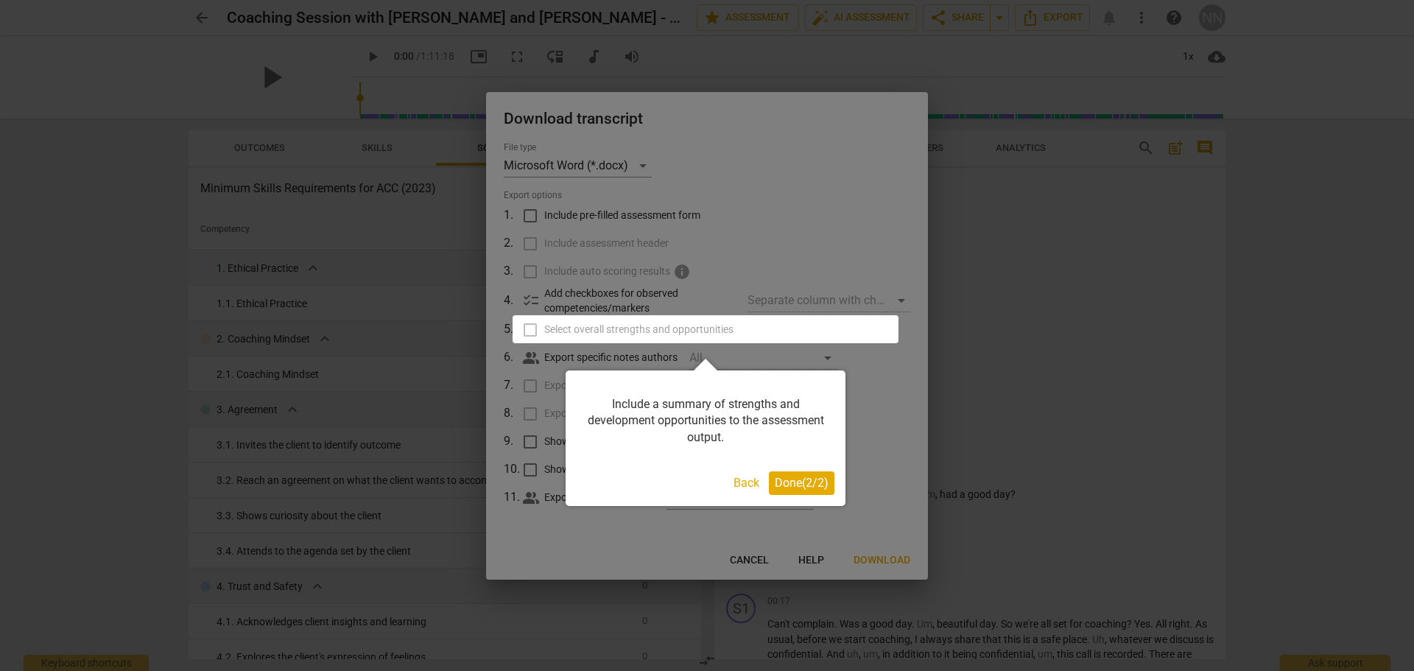
click at [800, 486] on span "Done ( 2 / 2 )" at bounding box center [802, 483] width 54 height 14
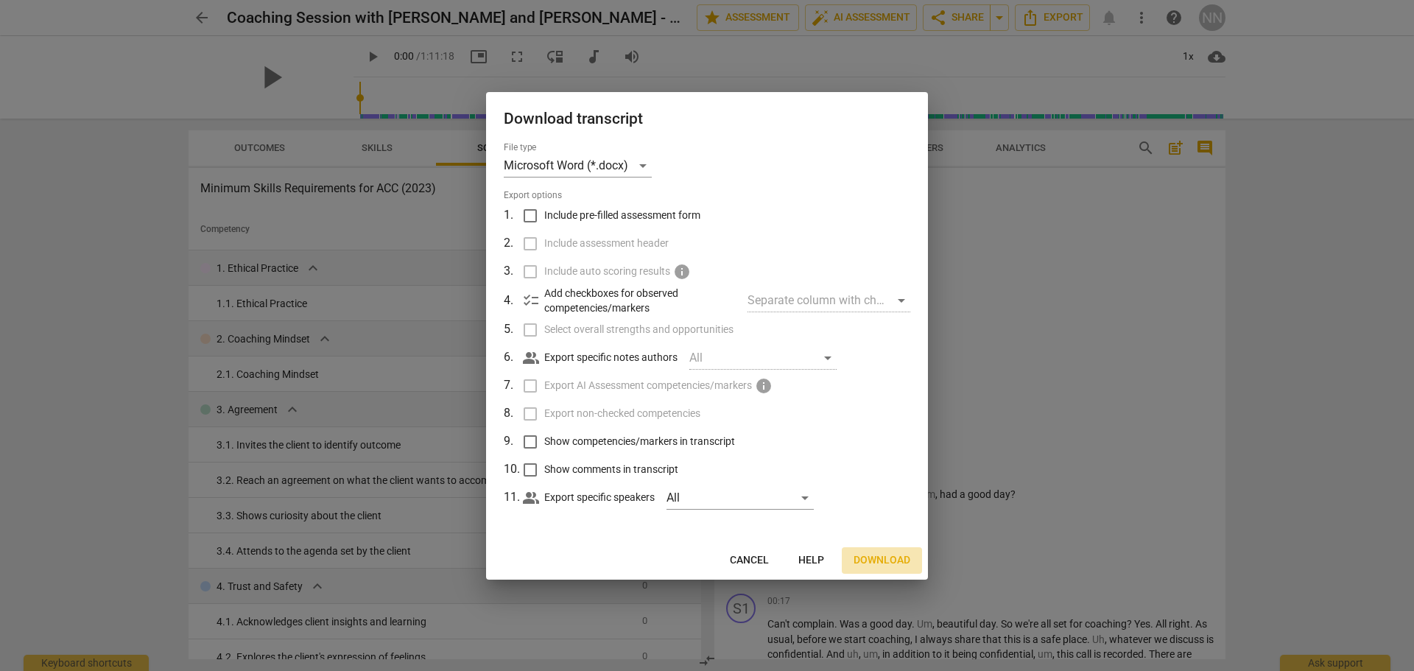
click at [891, 556] on span "Download" at bounding box center [882, 560] width 57 height 15
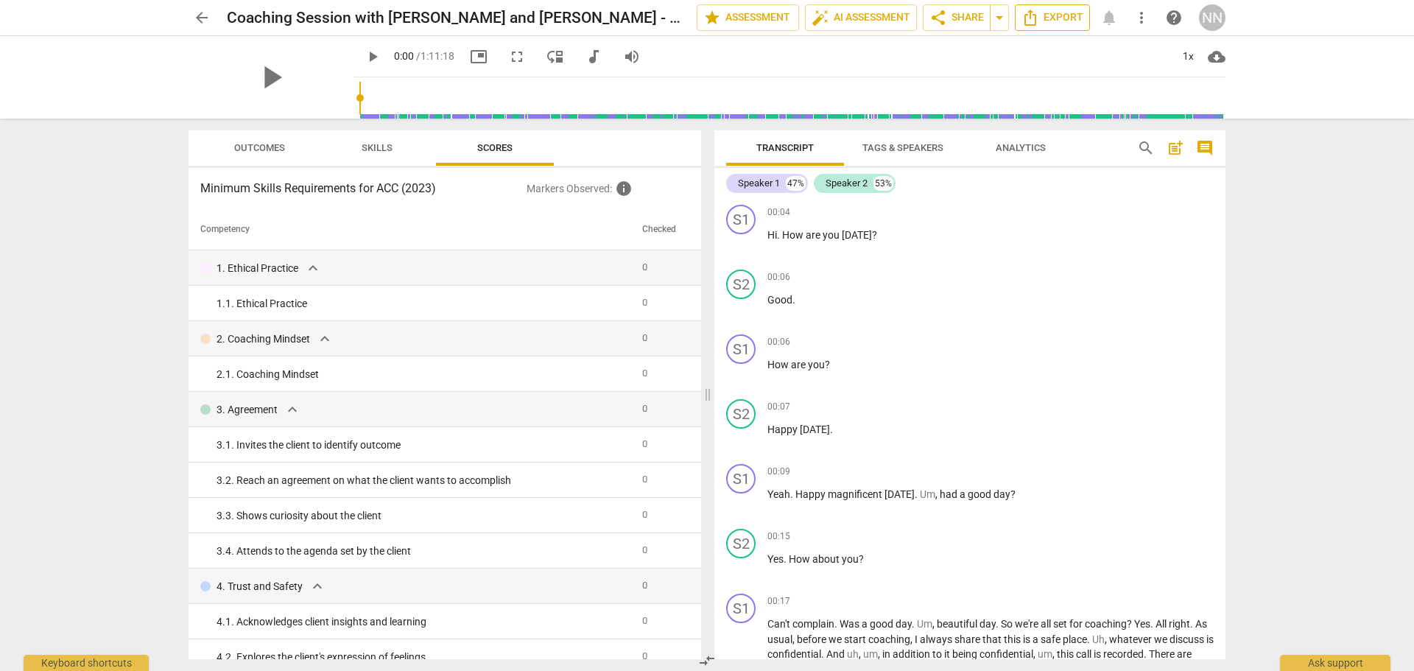
click at [1047, 19] on span "Export" at bounding box center [1053, 18] width 62 height 18
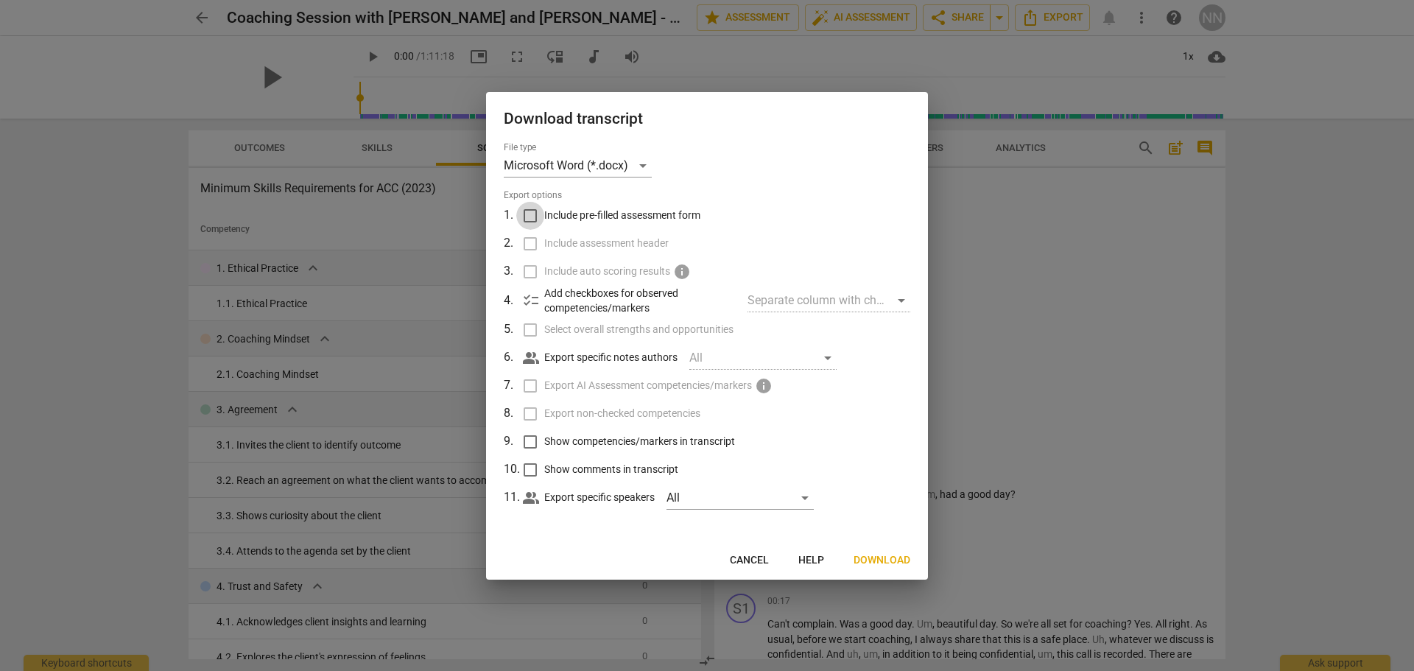
click at [533, 215] on input "Include pre-filled assessment form" at bounding box center [530, 216] width 28 height 28
checkbox input "true"
click at [527, 244] on input "Include assessment header" at bounding box center [530, 244] width 28 height 28
checkbox input "true"
click at [535, 332] on input "Select overall strengths and opportunities" at bounding box center [530, 330] width 28 height 28
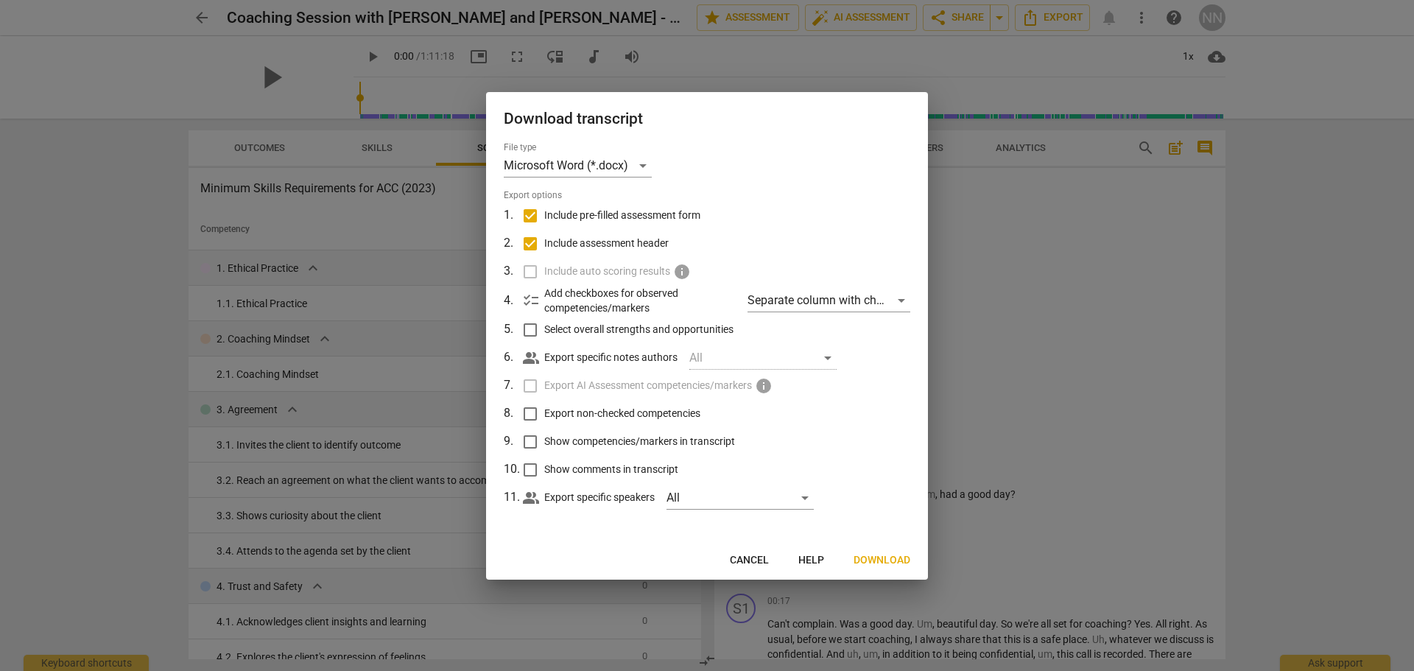
checkbox input "true"
click at [529, 412] on input "Export non-checked competencies" at bounding box center [530, 414] width 28 height 28
checkbox input "true"
click at [527, 443] on input "Show competencies/markers in transcript" at bounding box center [530, 442] width 28 height 28
checkbox input "true"
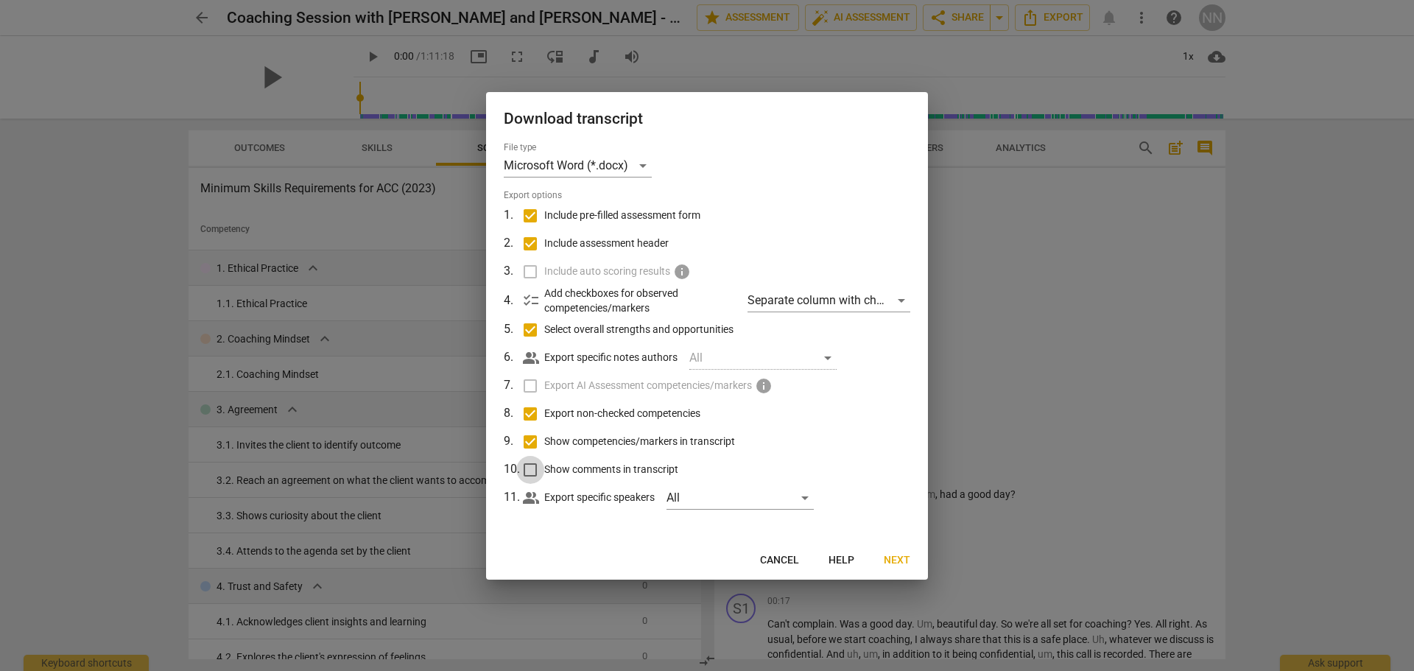
click at [530, 468] on input "Show comments in transcript" at bounding box center [530, 470] width 28 height 28
checkbox input "true"
click at [902, 561] on span "Next" at bounding box center [897, 560] width 27 height 15
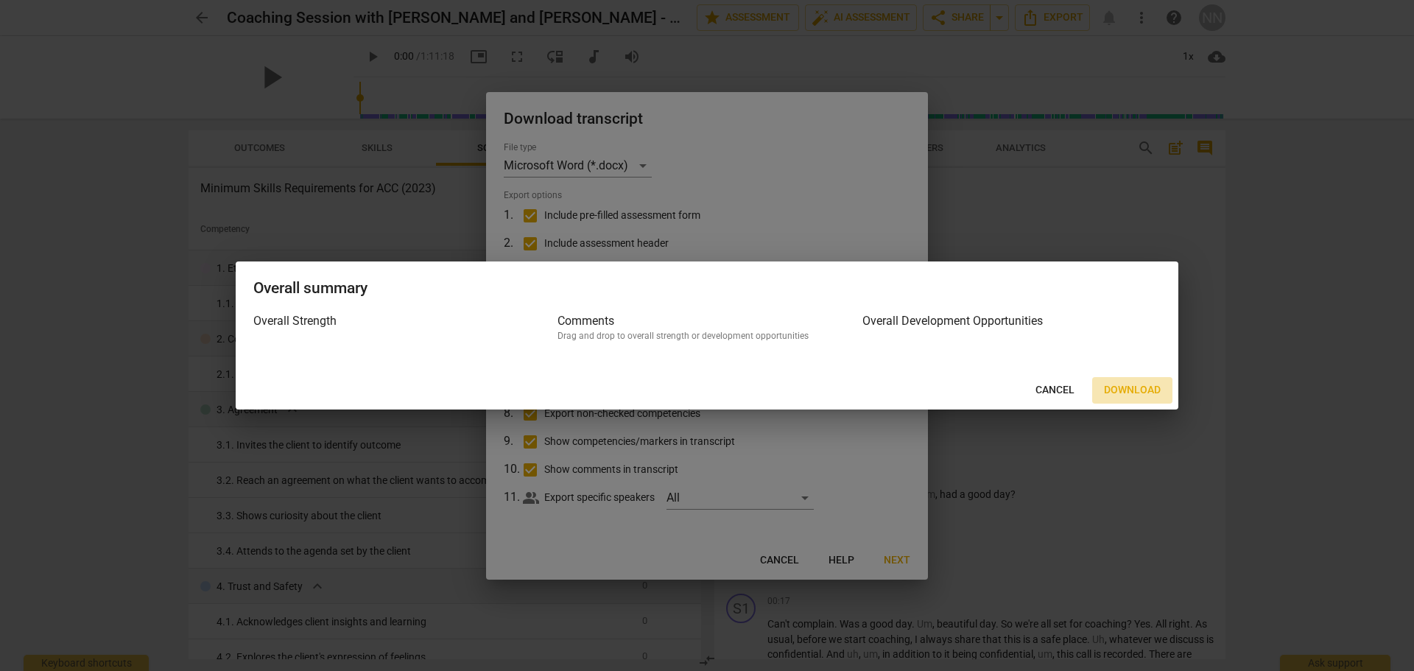
click at [1136, 386] on span "Download" at bounding box center [1132, 390] width 57 height 15
